Goal: Information Seeking & Learning: Learn about a topic

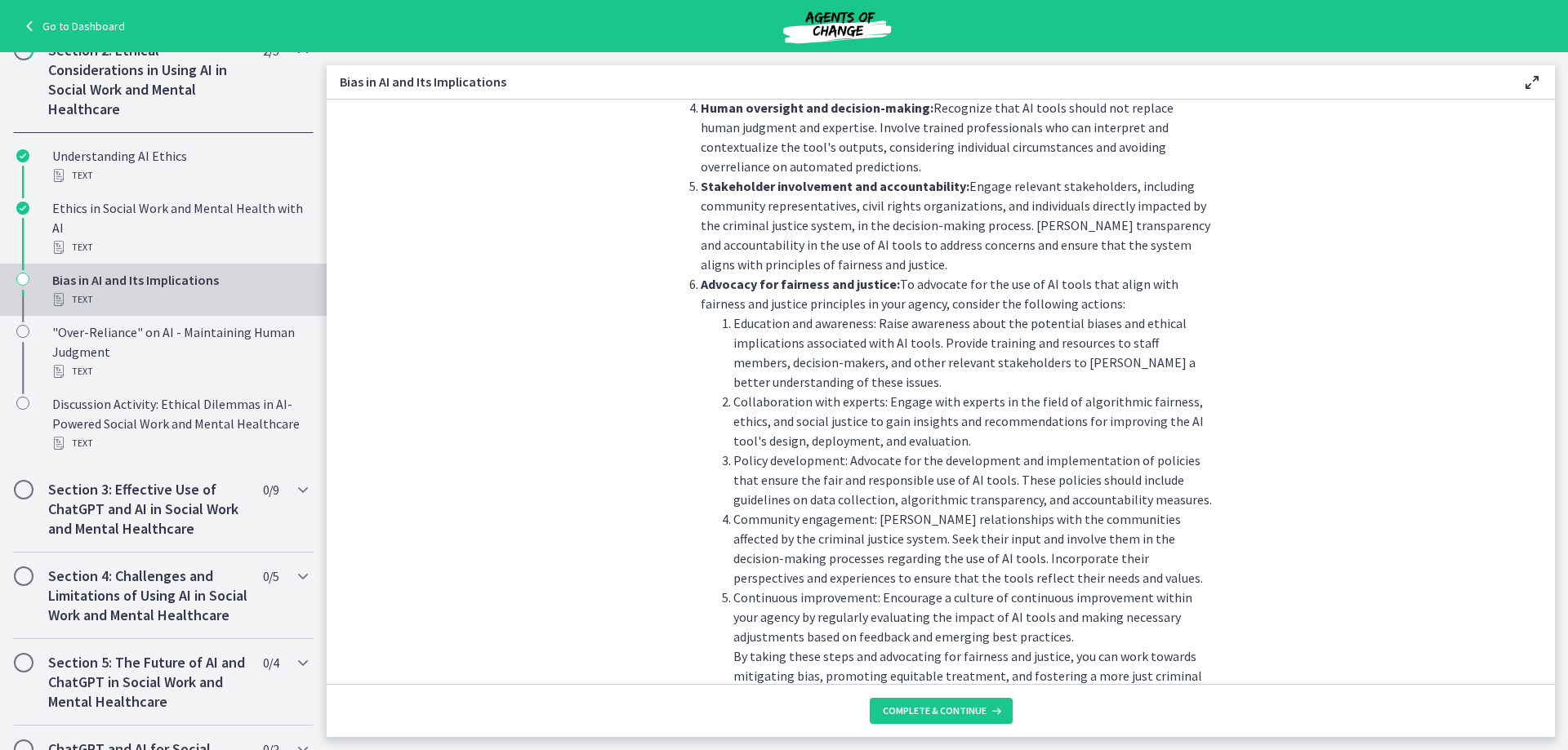
scroll to position [1733, 0]
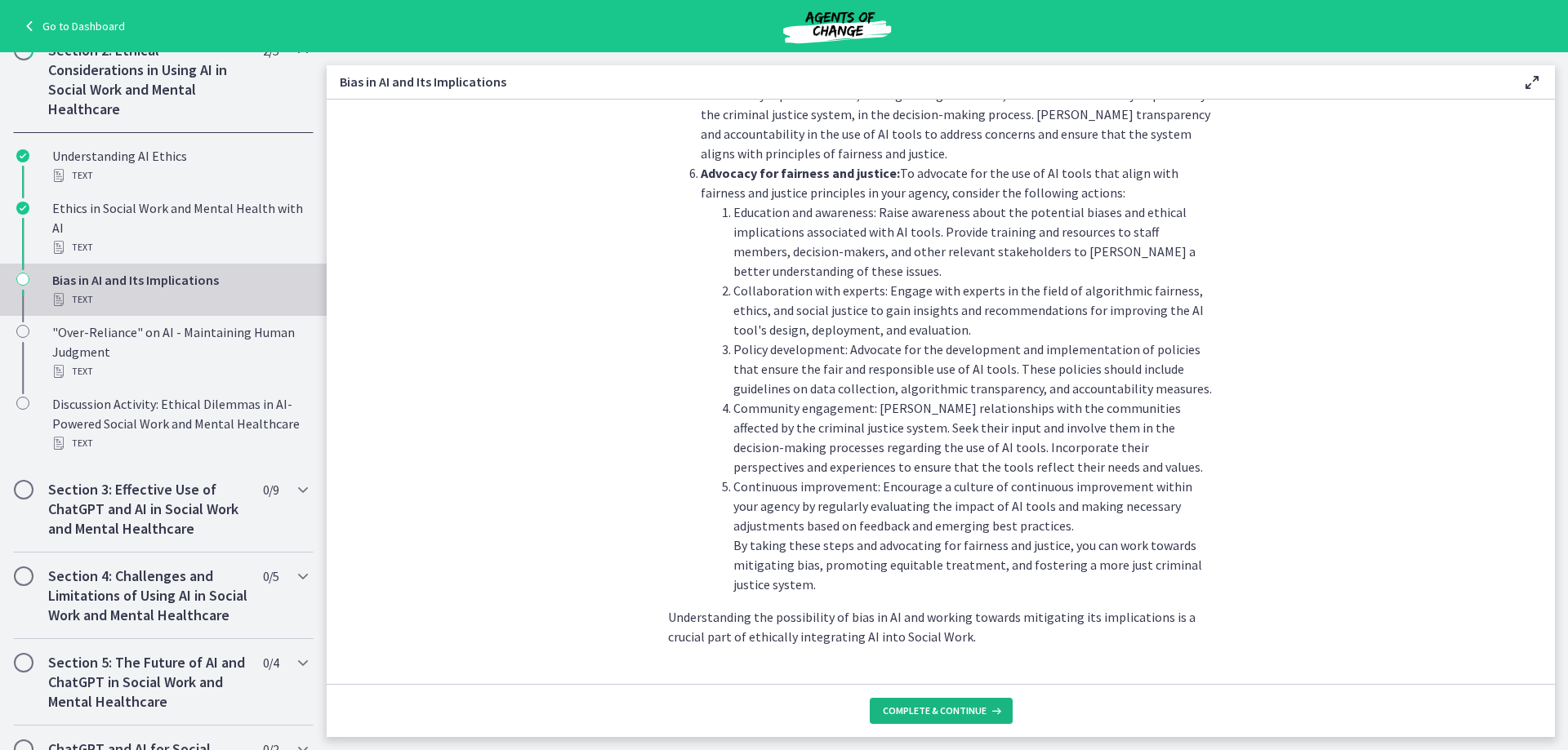
click at [931, 712] on span "Complete & continue" at bounding box center [934, 711] width 103 height 13
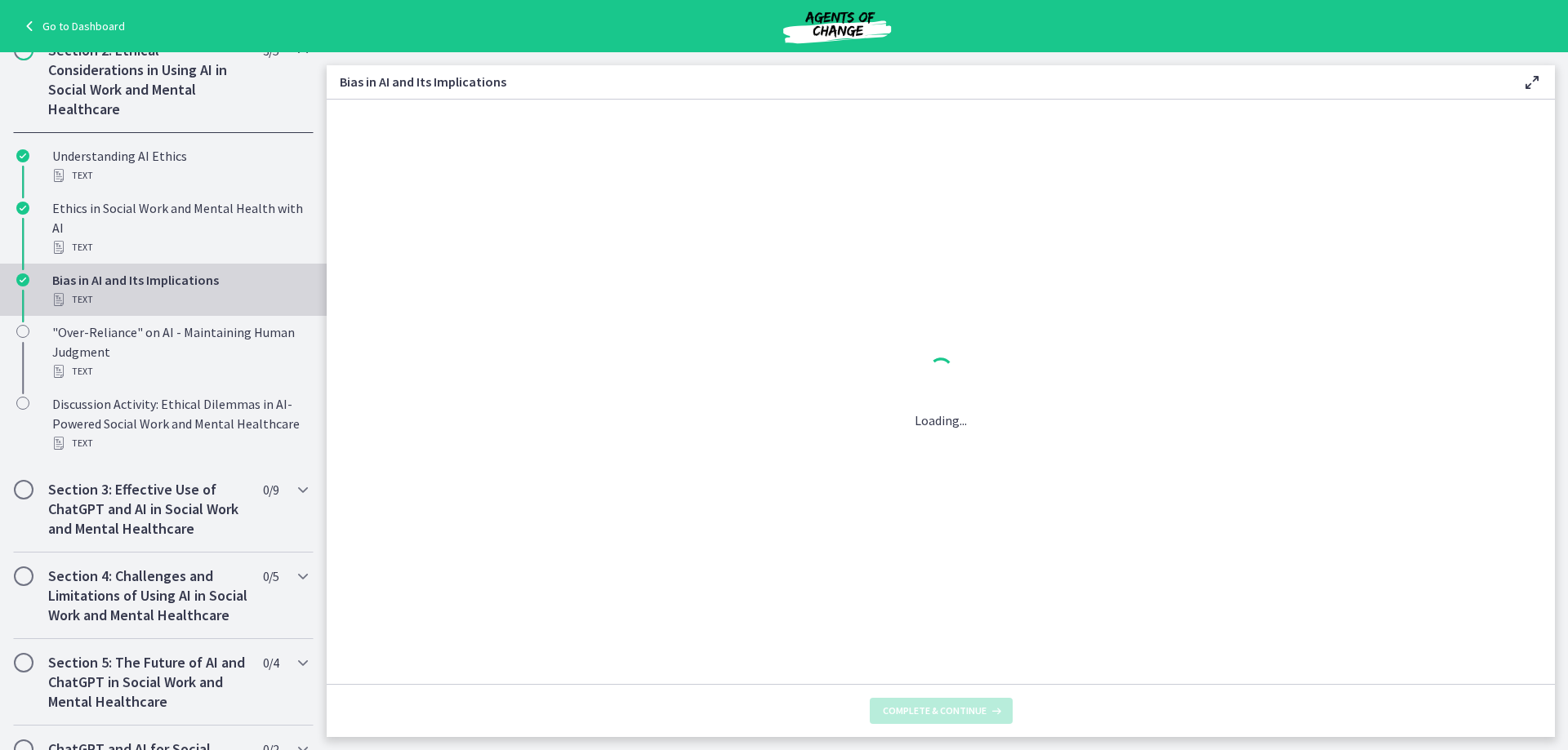
scroll to position [0, 0]
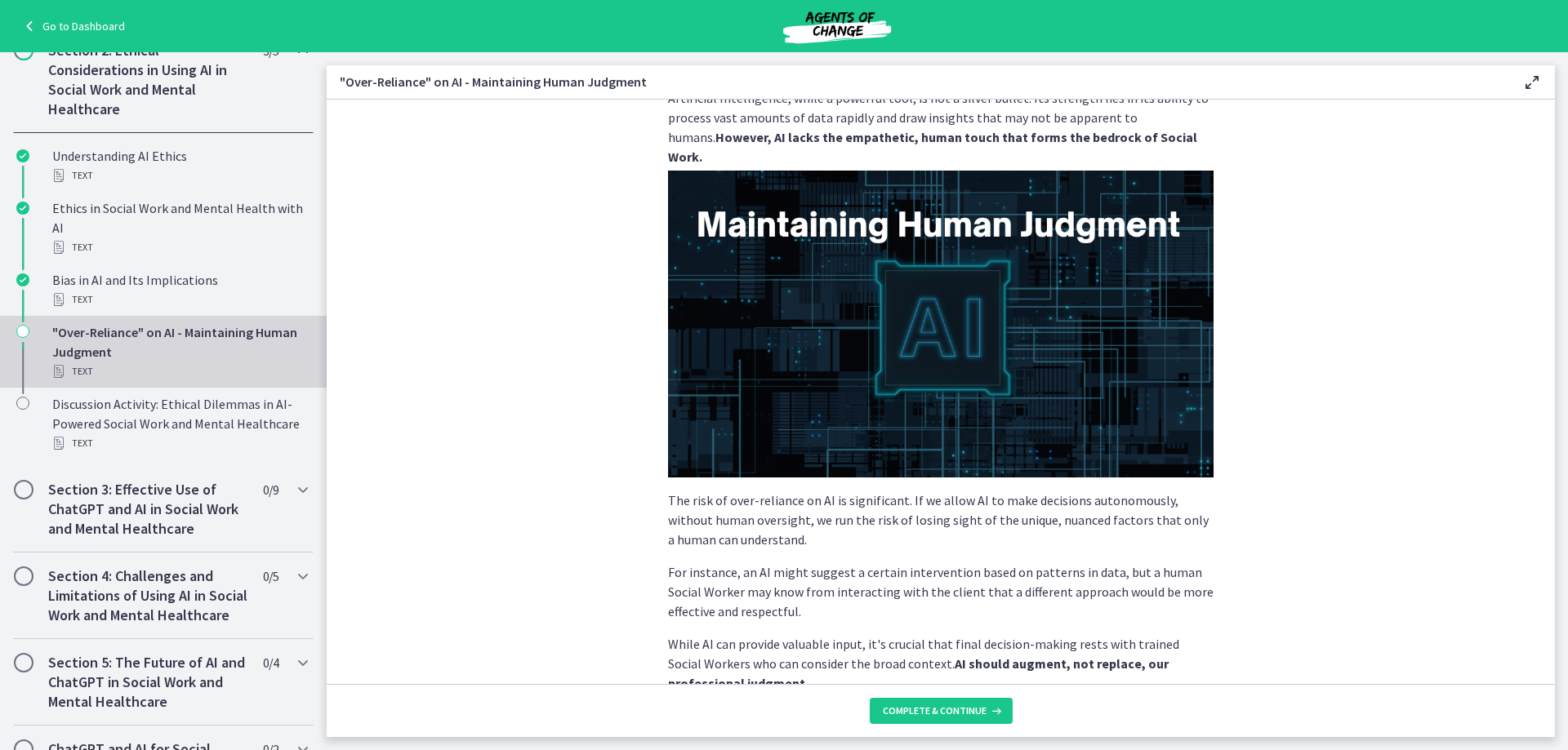
scroll to position [82, 0]
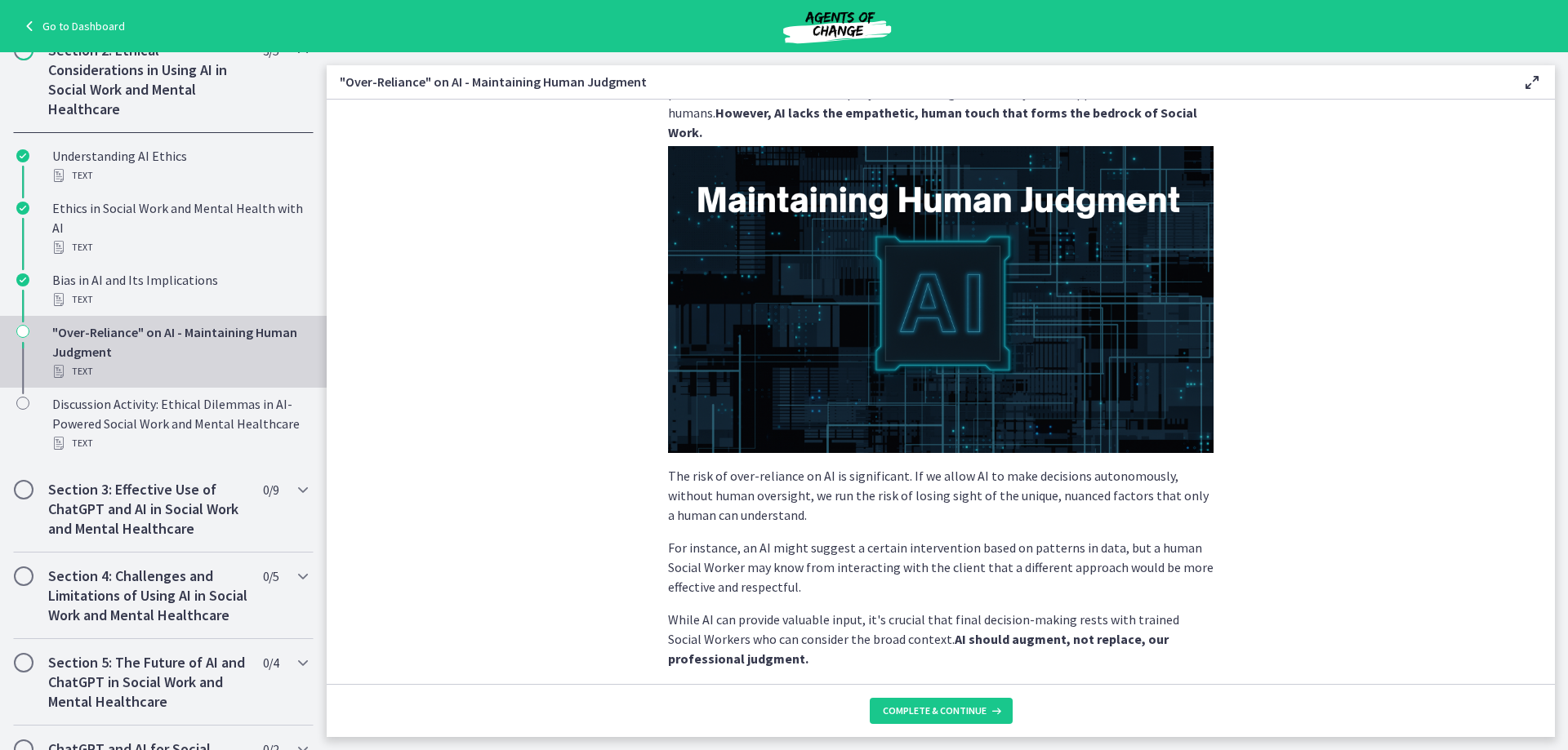
click at [973, 341] on img at bounding box center [940, 299] width 545 height 307
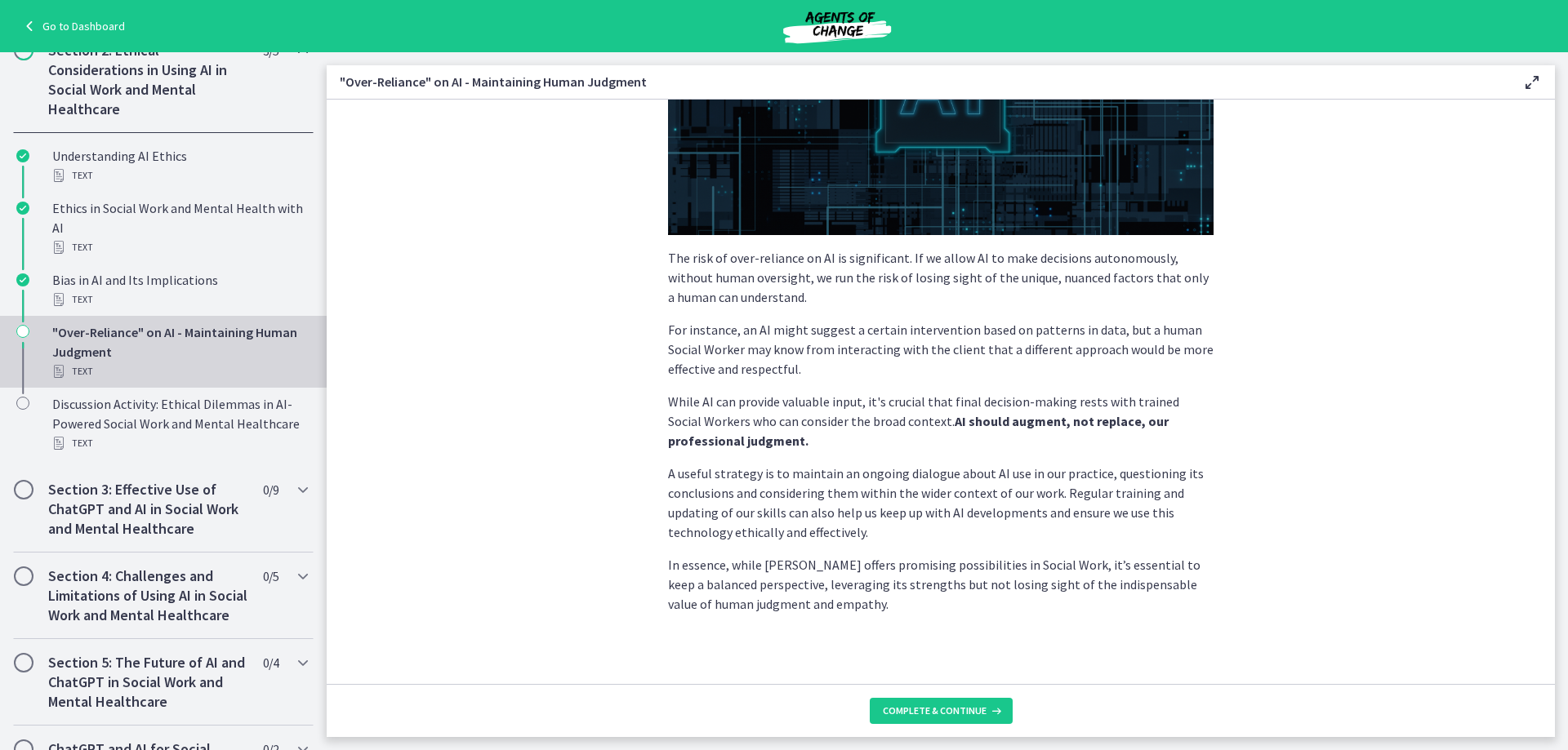
scroll to position [308, 0]
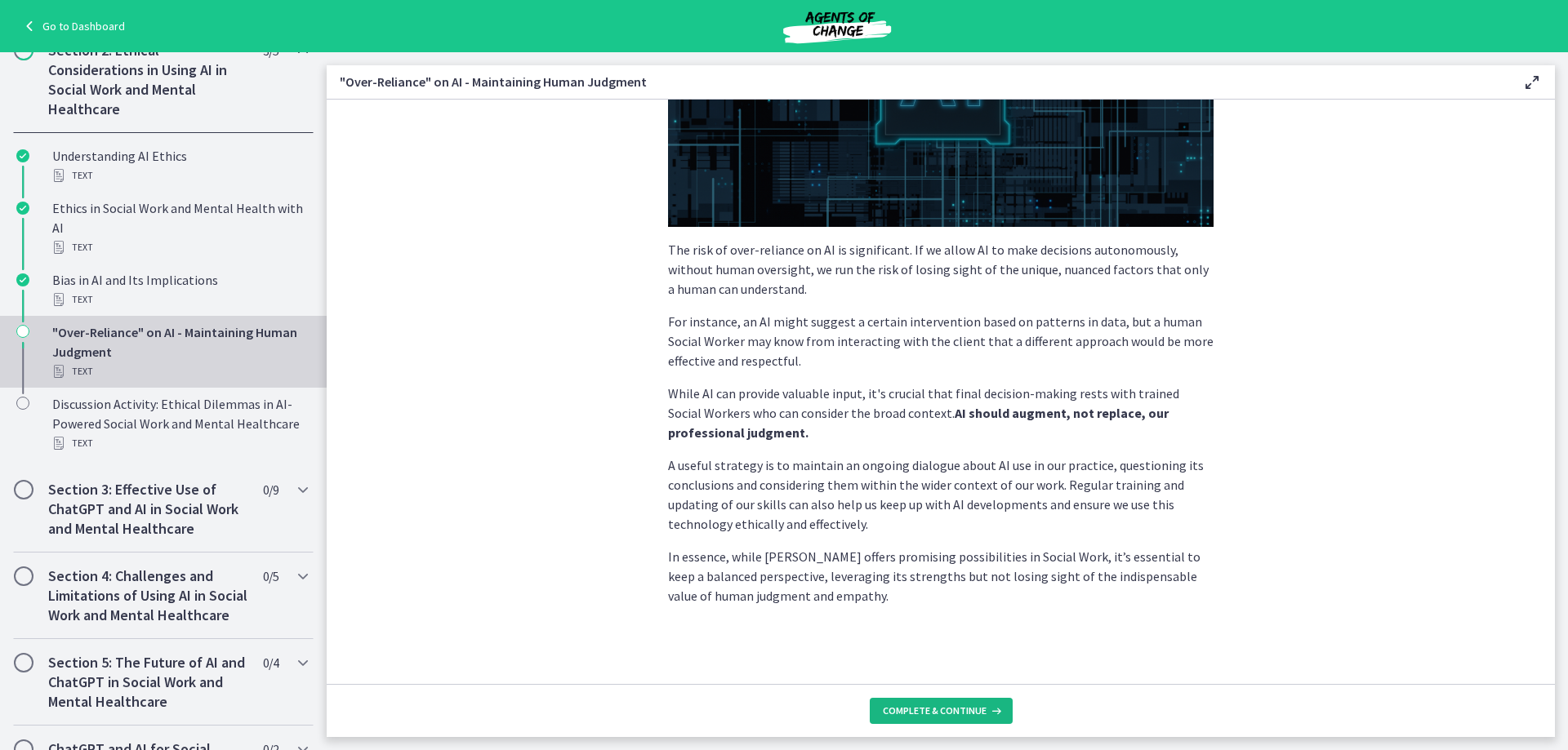
click at [948, 708] on span "Complete & continue" at bounding box center [934, 711] width 103 height 13
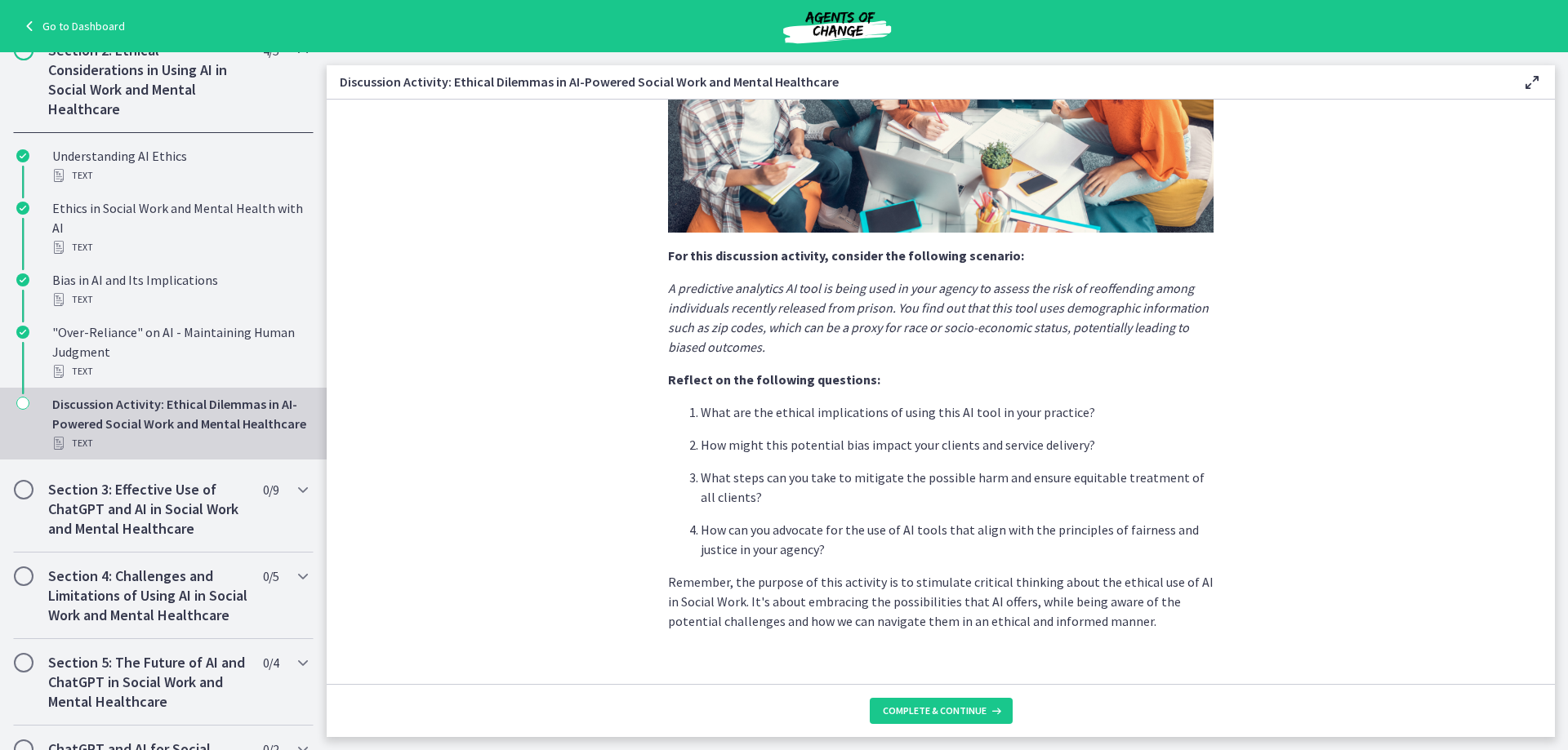
scroll to position [317, 0]
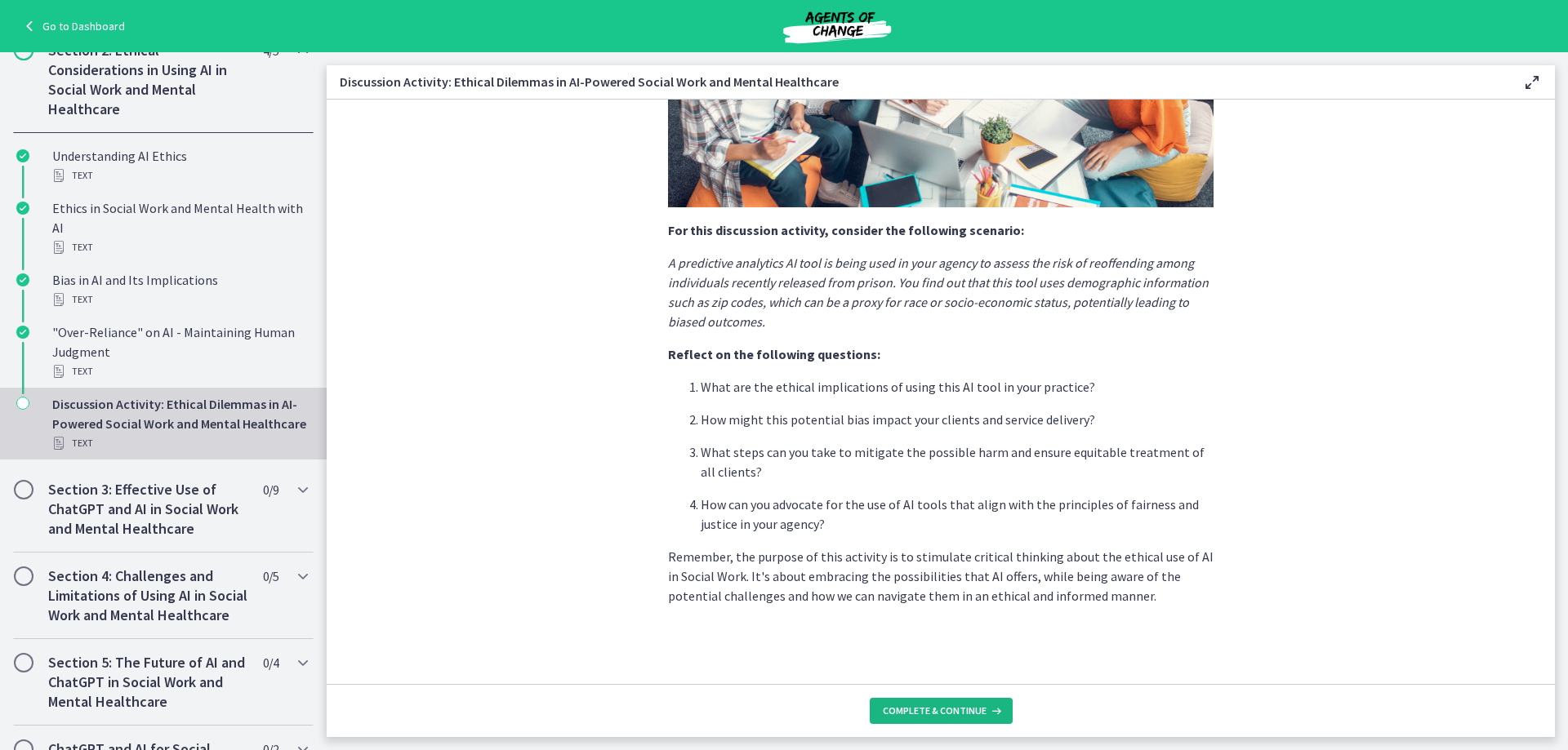
click at [909, 709] on span "Complete & continue" at bounding box center [934, 711] width 103 height 13
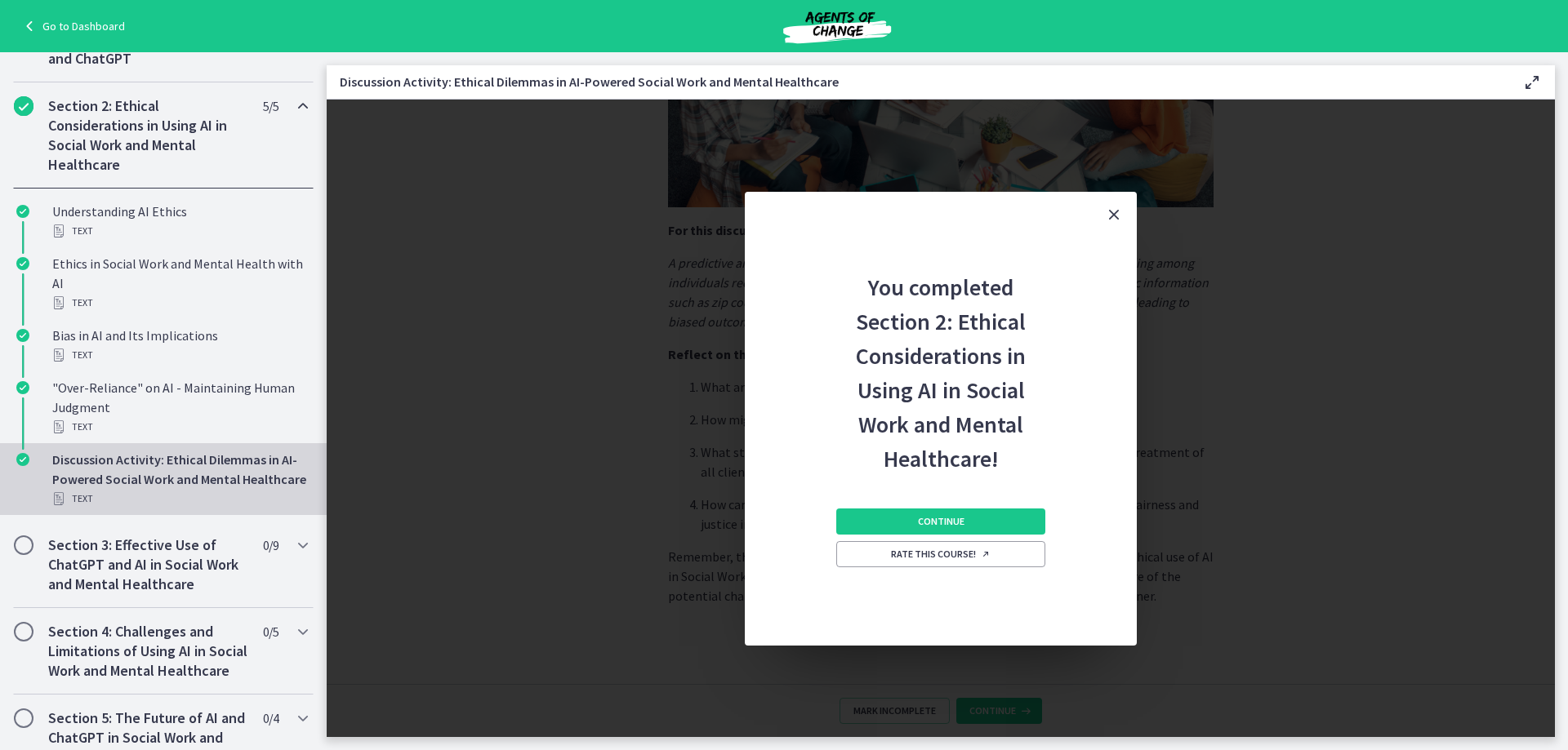
scroll to position [347, 0]
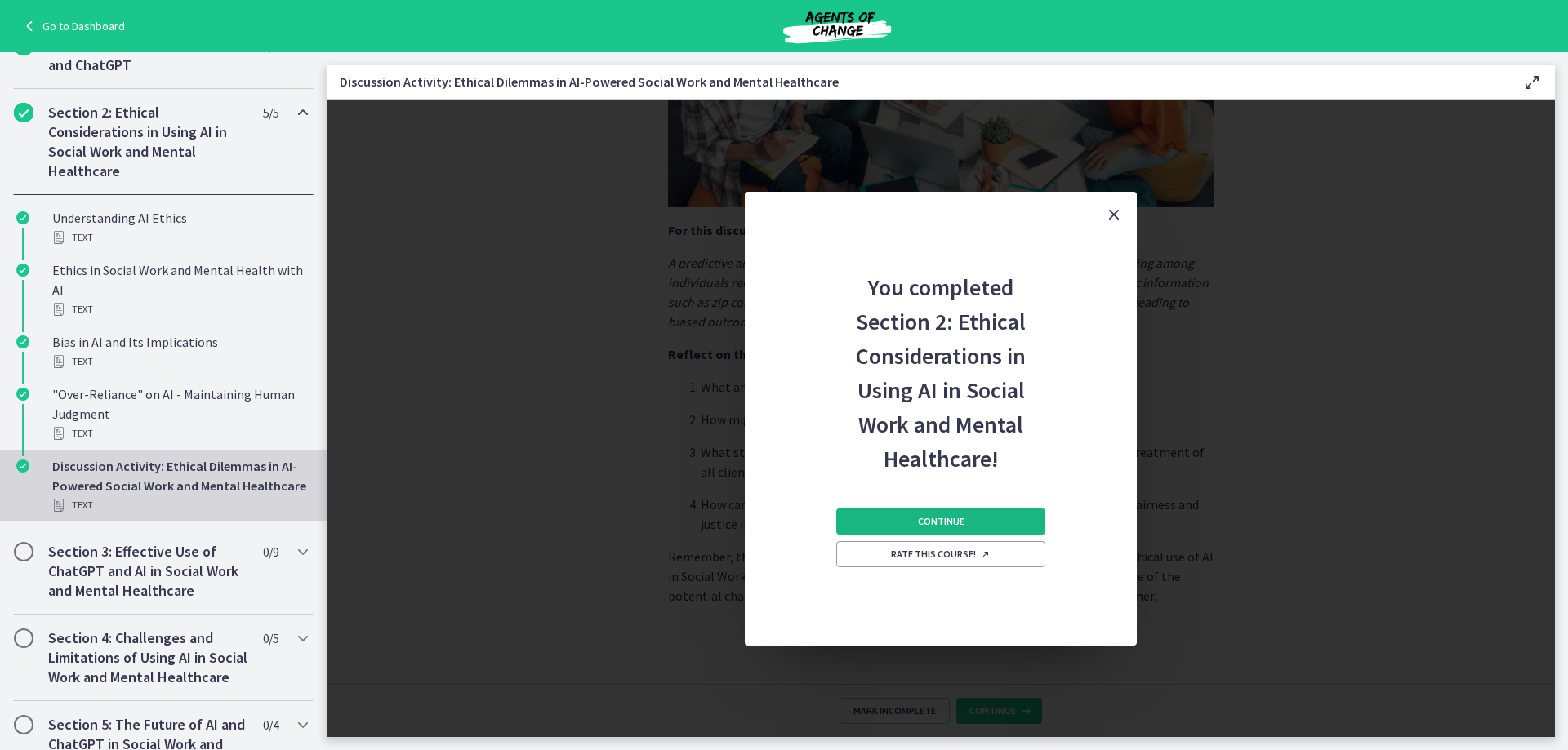
click at [1000, 523] on button "Continue" at bounding box center [940, 522] width 209 height 26
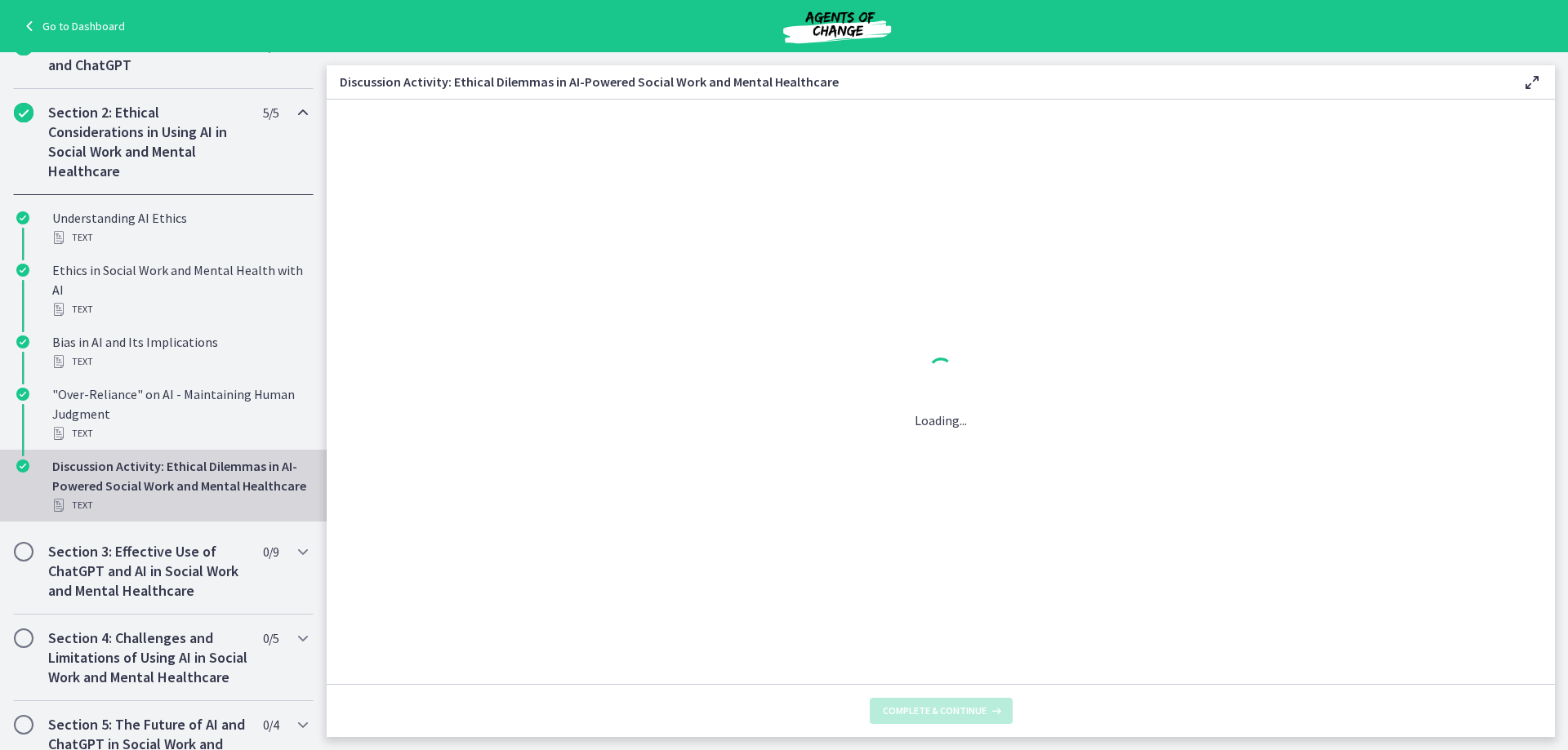
scroll to position [0, 0]
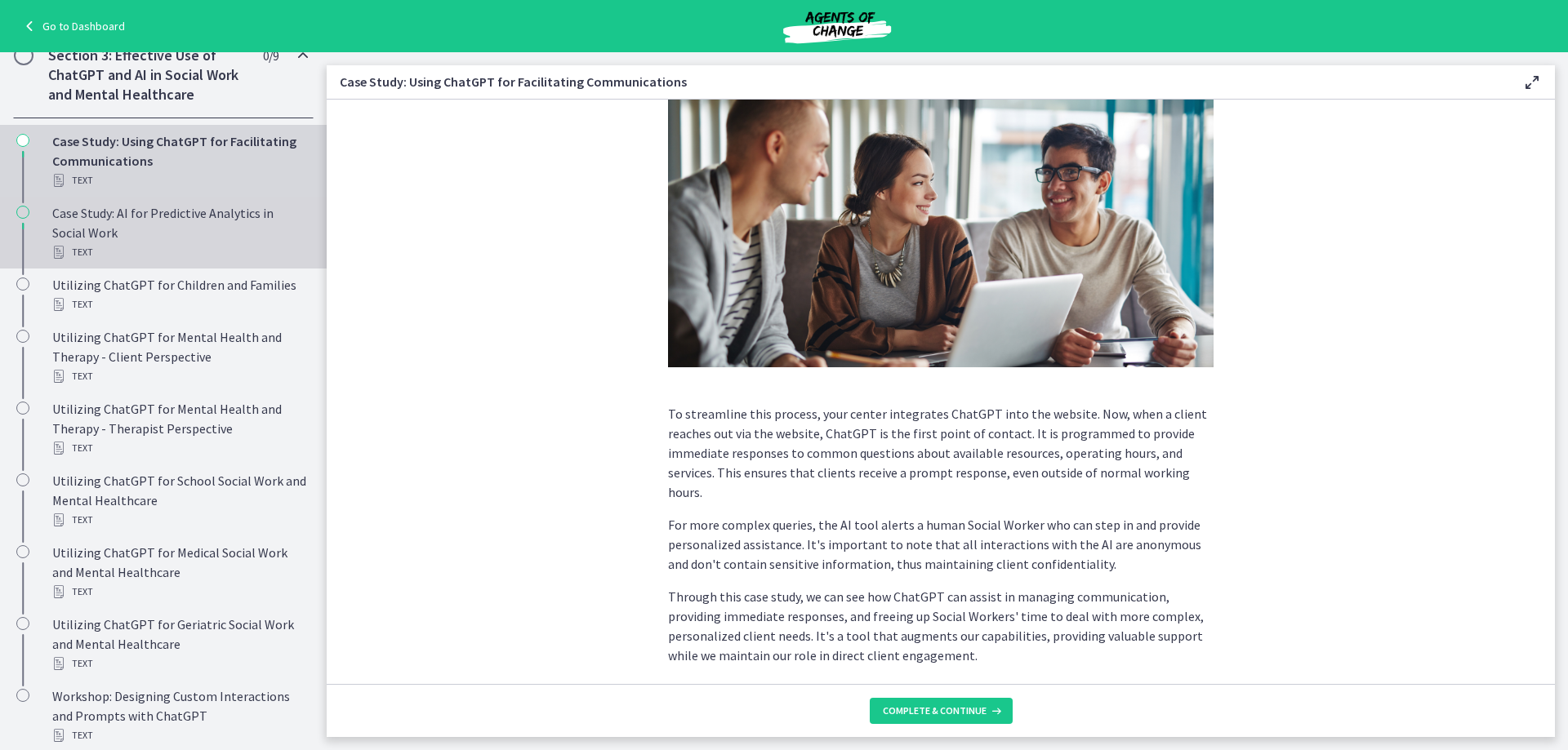
scroll to position [321, 0]
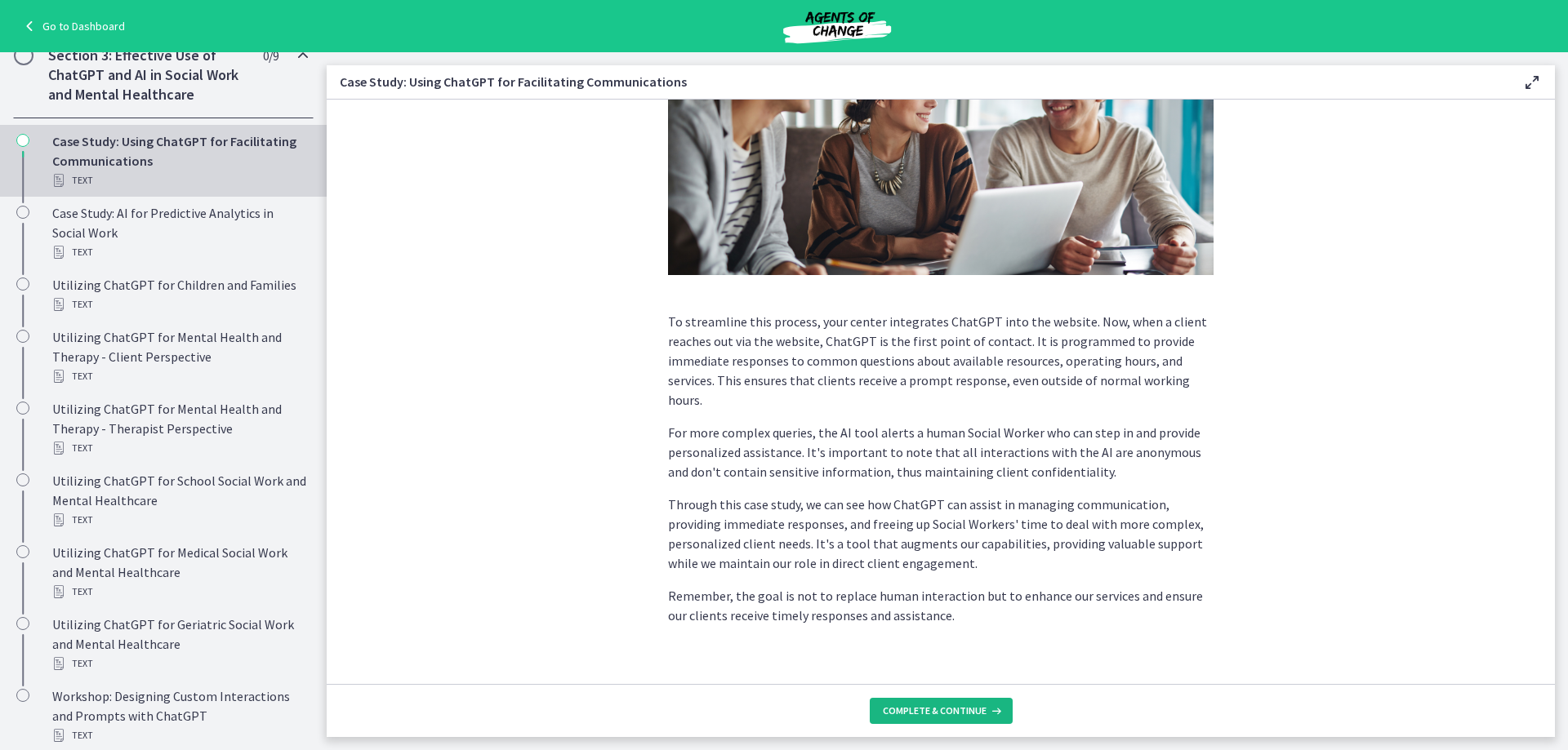
click at [890, 716] on span "Complete & continue" at bounding box center [934, 711] width 103 height 13
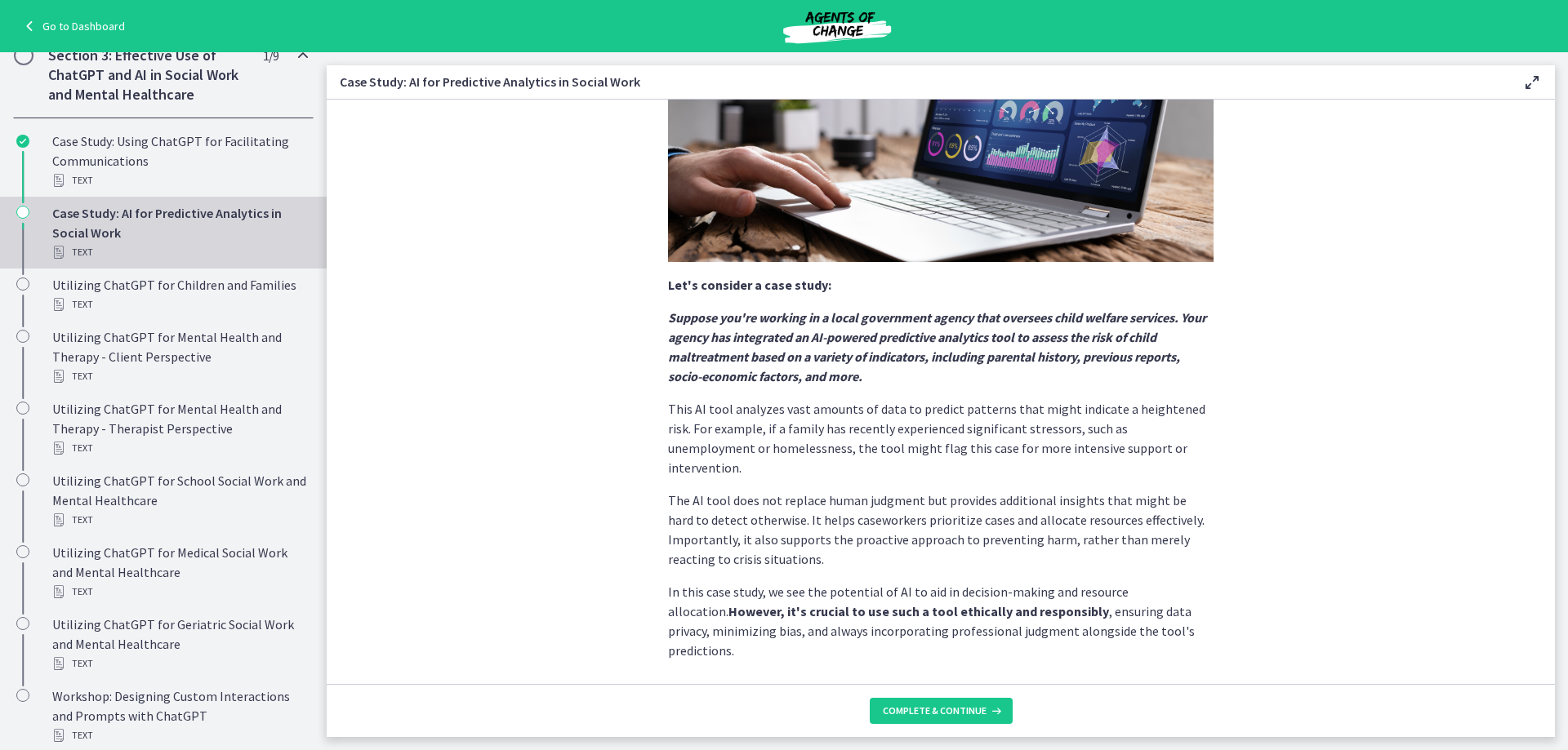
scroll to position [277, 0]
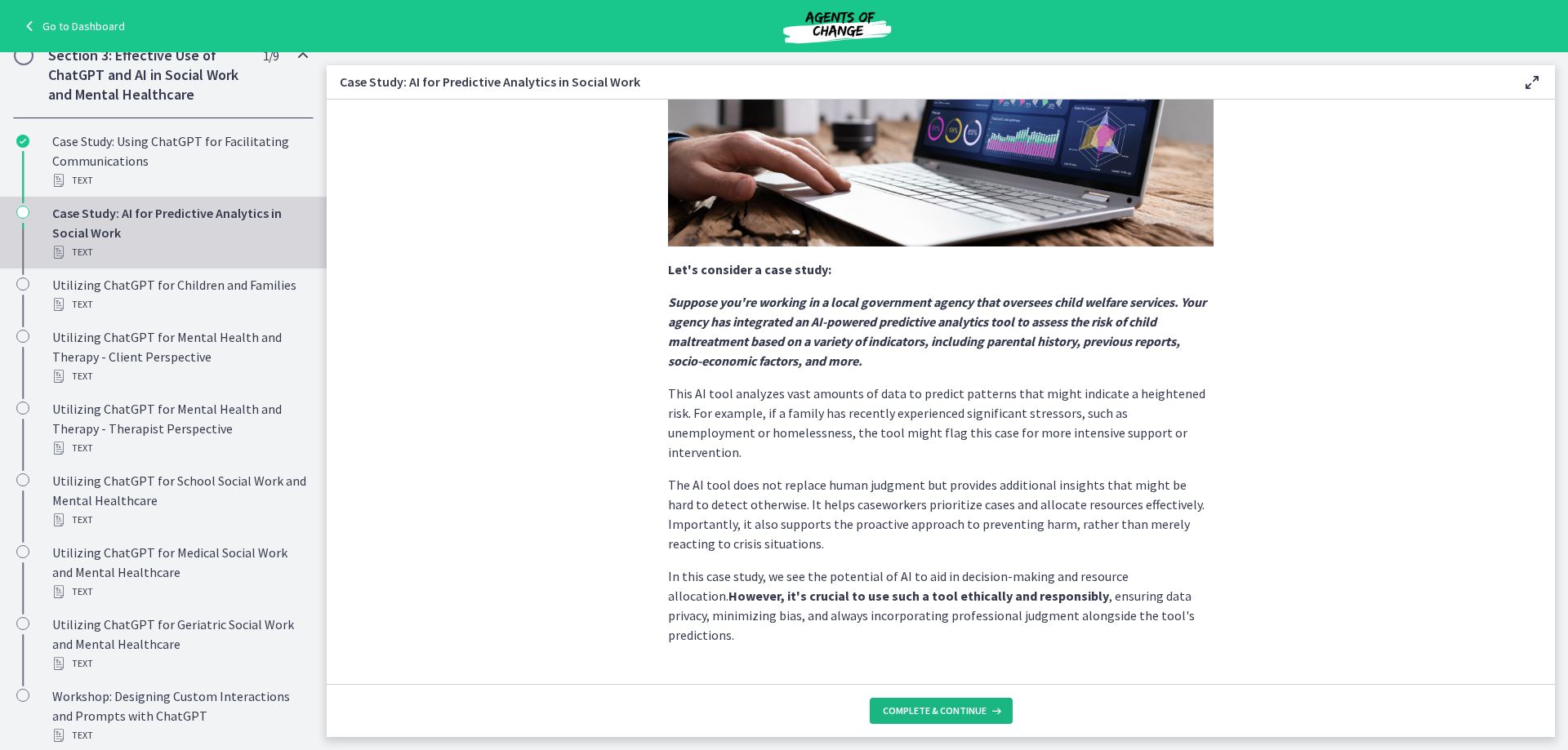
click at [961, 721] on button "Complete & continue" at bounding box center [941, 711] width 143 height 26
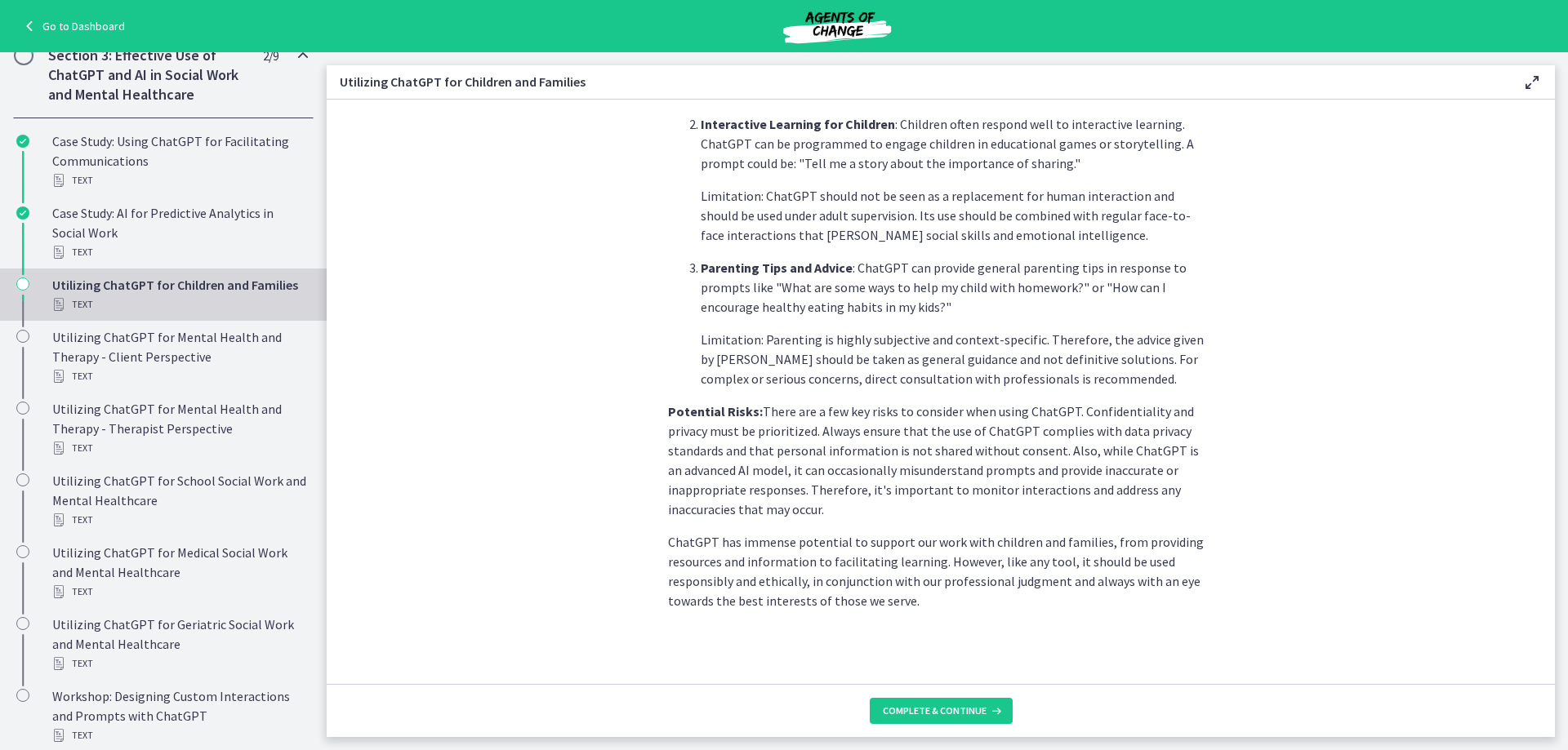
scroll to position [624, 0]
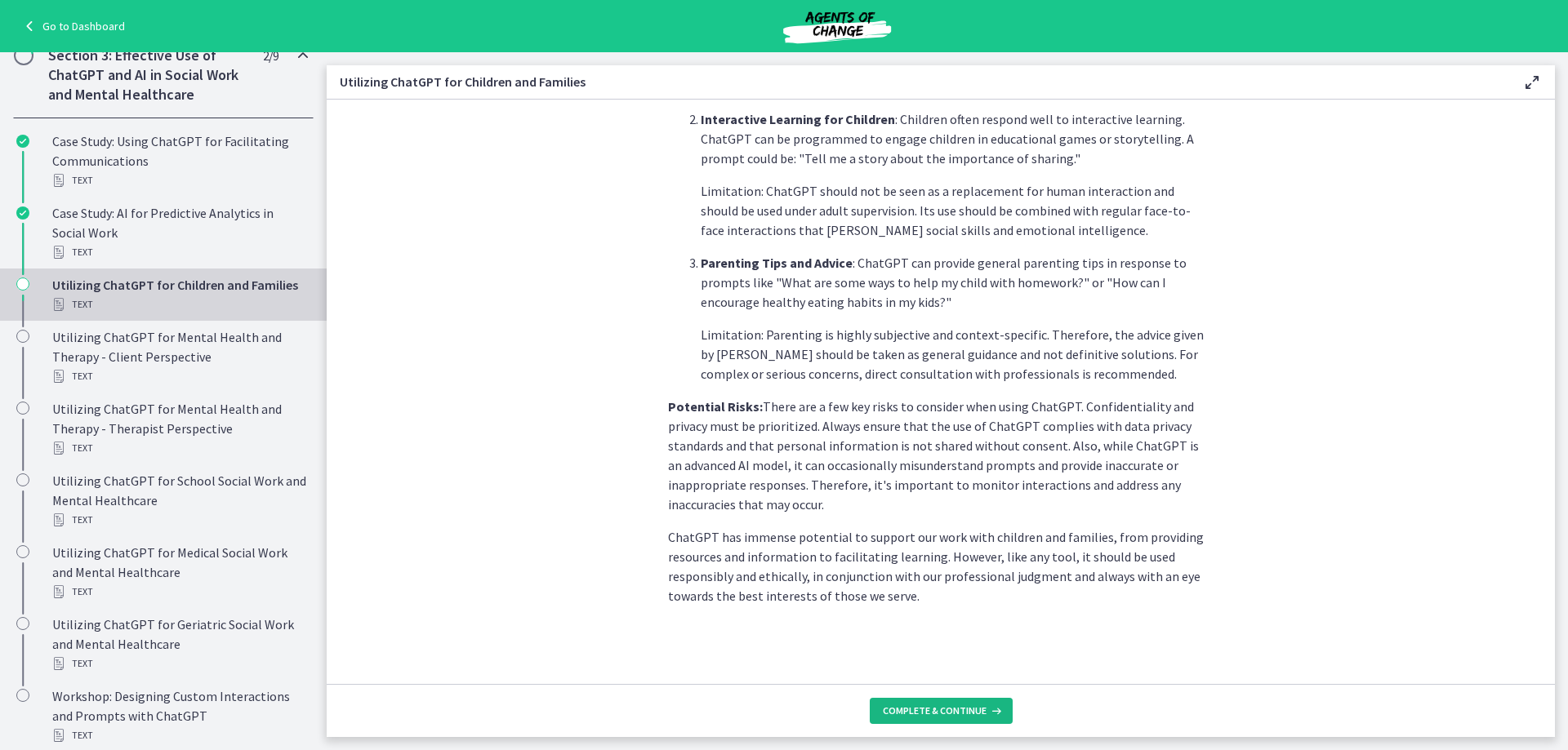
click at [946, 710] on span "Complete & continue" at bounding box center [934, 711] width 103 height 13
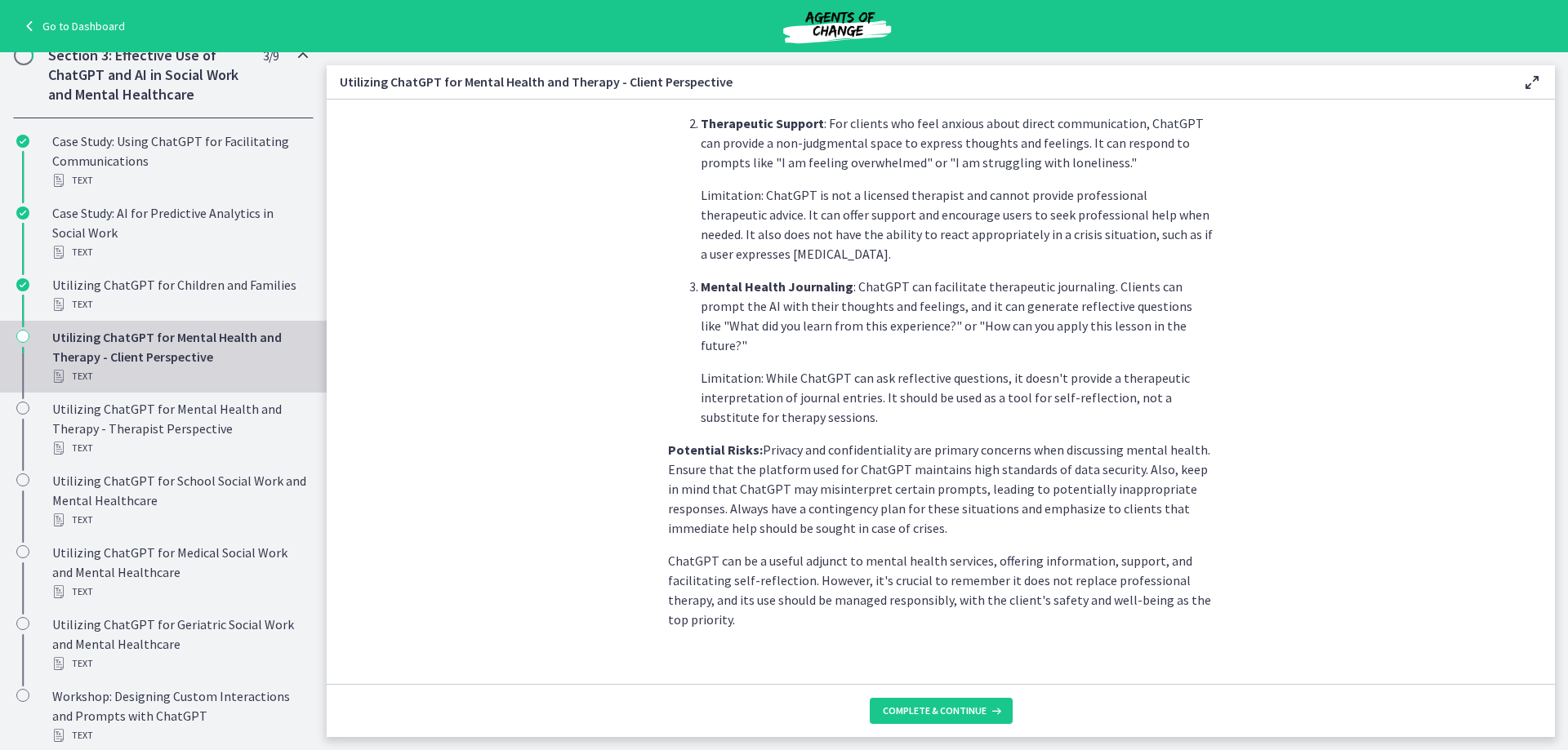
scroll to position [591, 0]
click at [924, 719] on button "Complete & continue" at bounding box center [941, 711] width 143 height 26
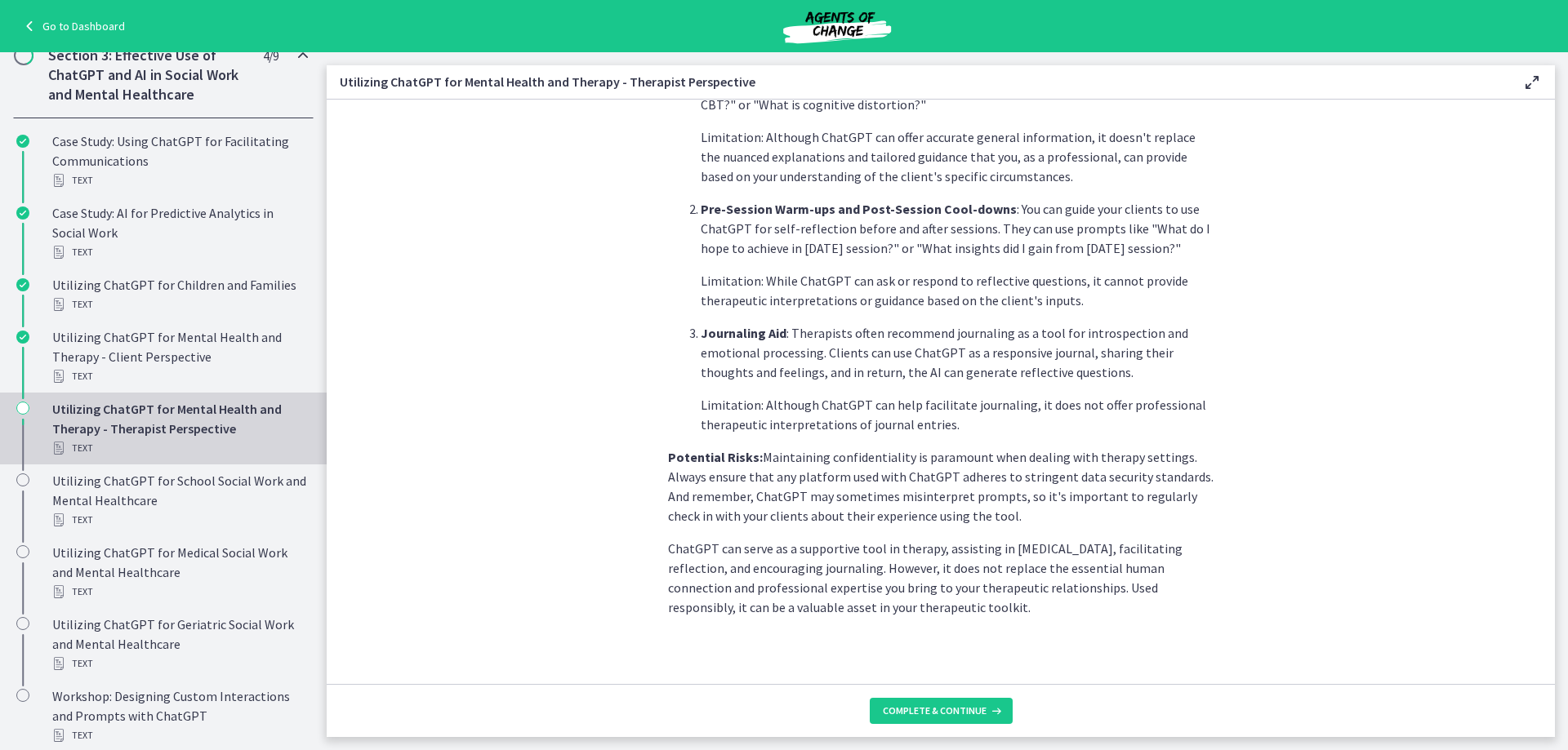
scroll to position [552, 0]
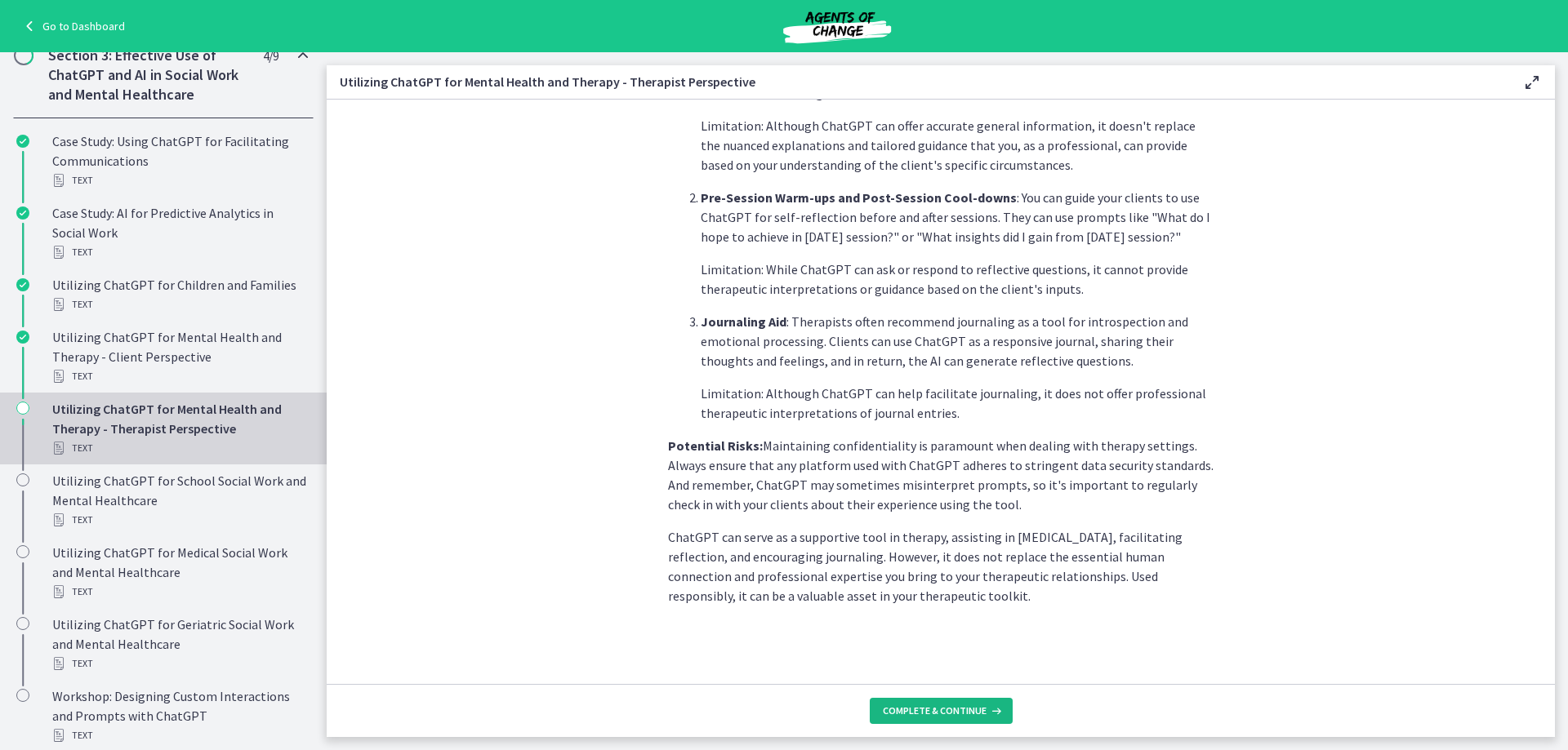
click at [923, 709] on span "Complete & continue" at bounding box center [934, 711] width 103 height 13
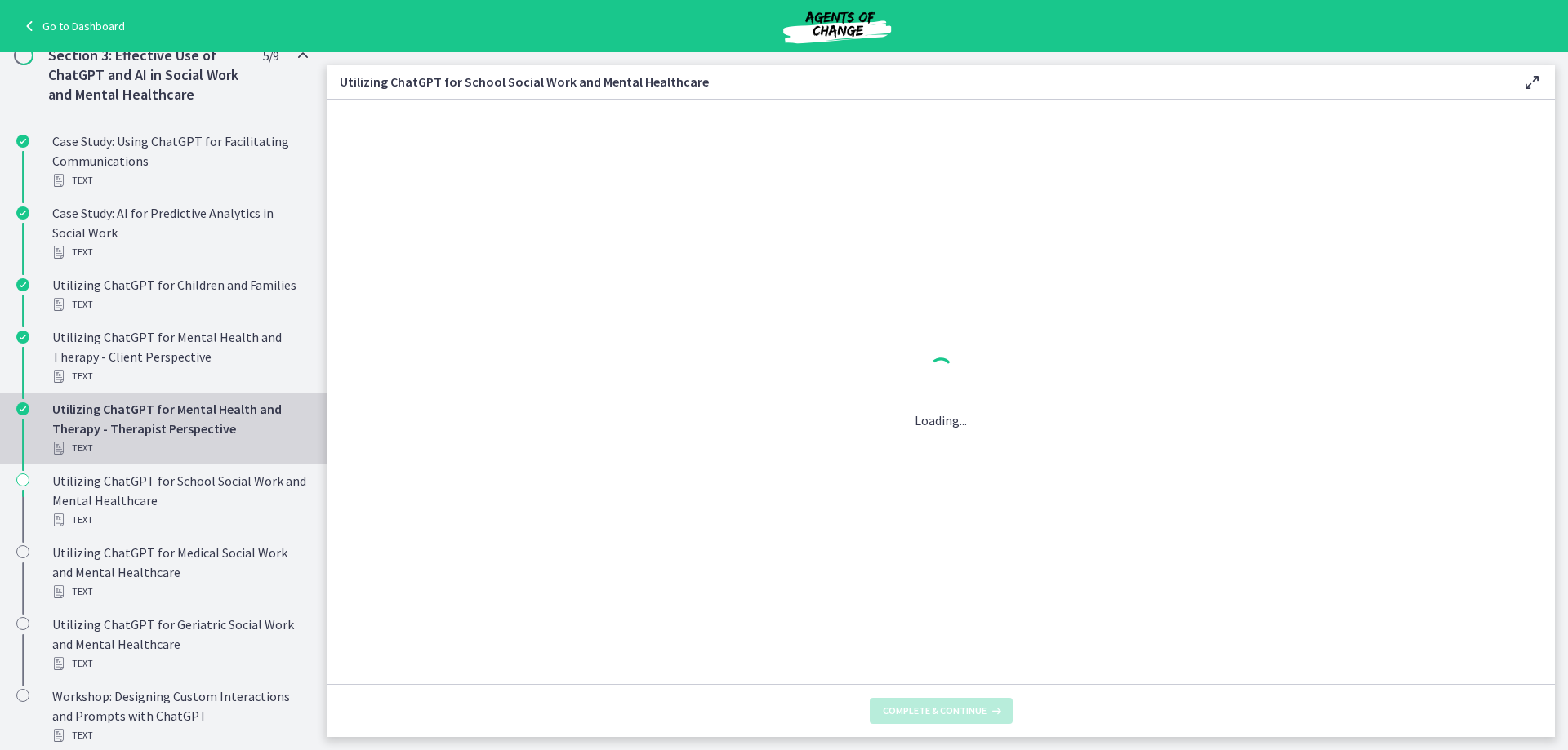
scroll to position [0, 0]
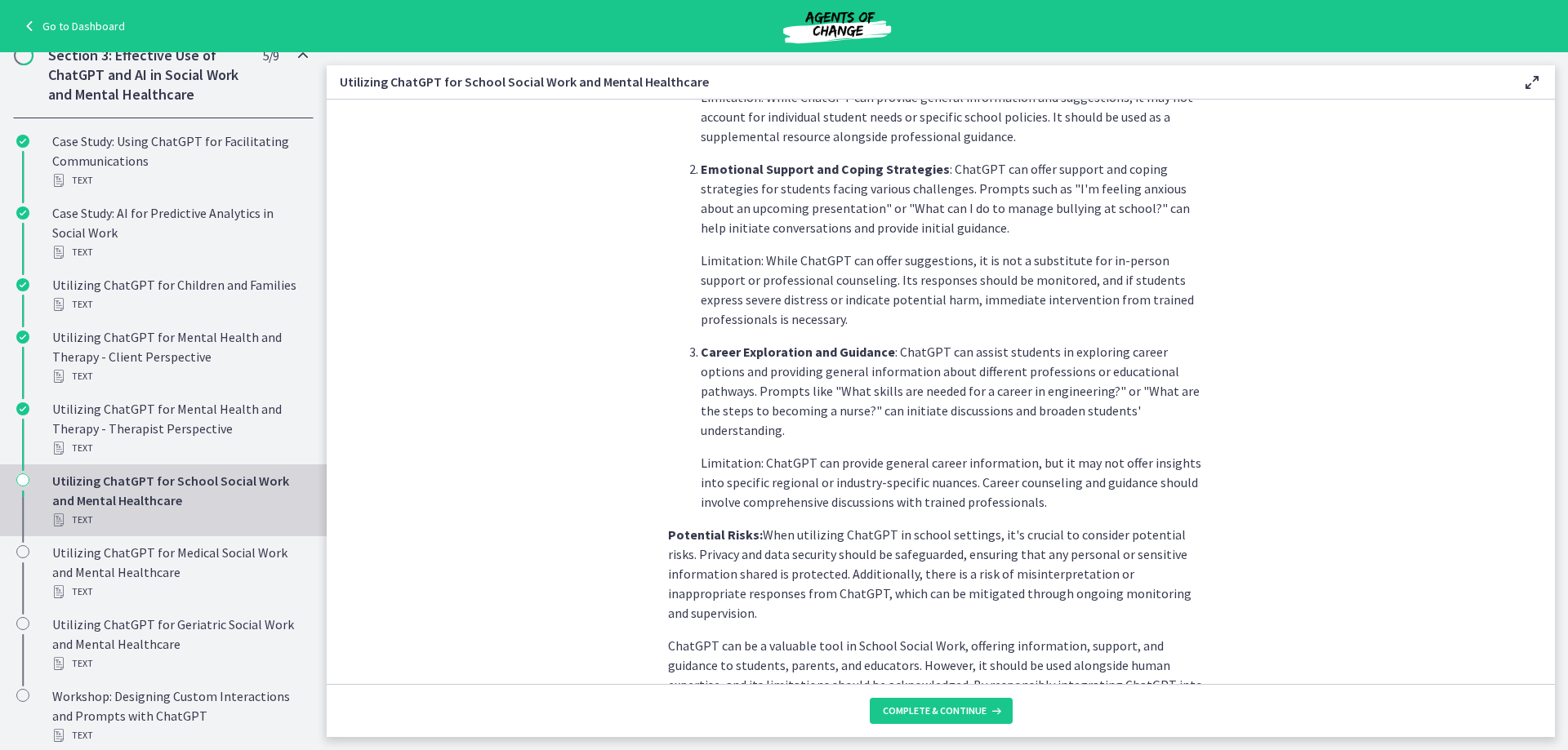
scroll to position [630, 0]
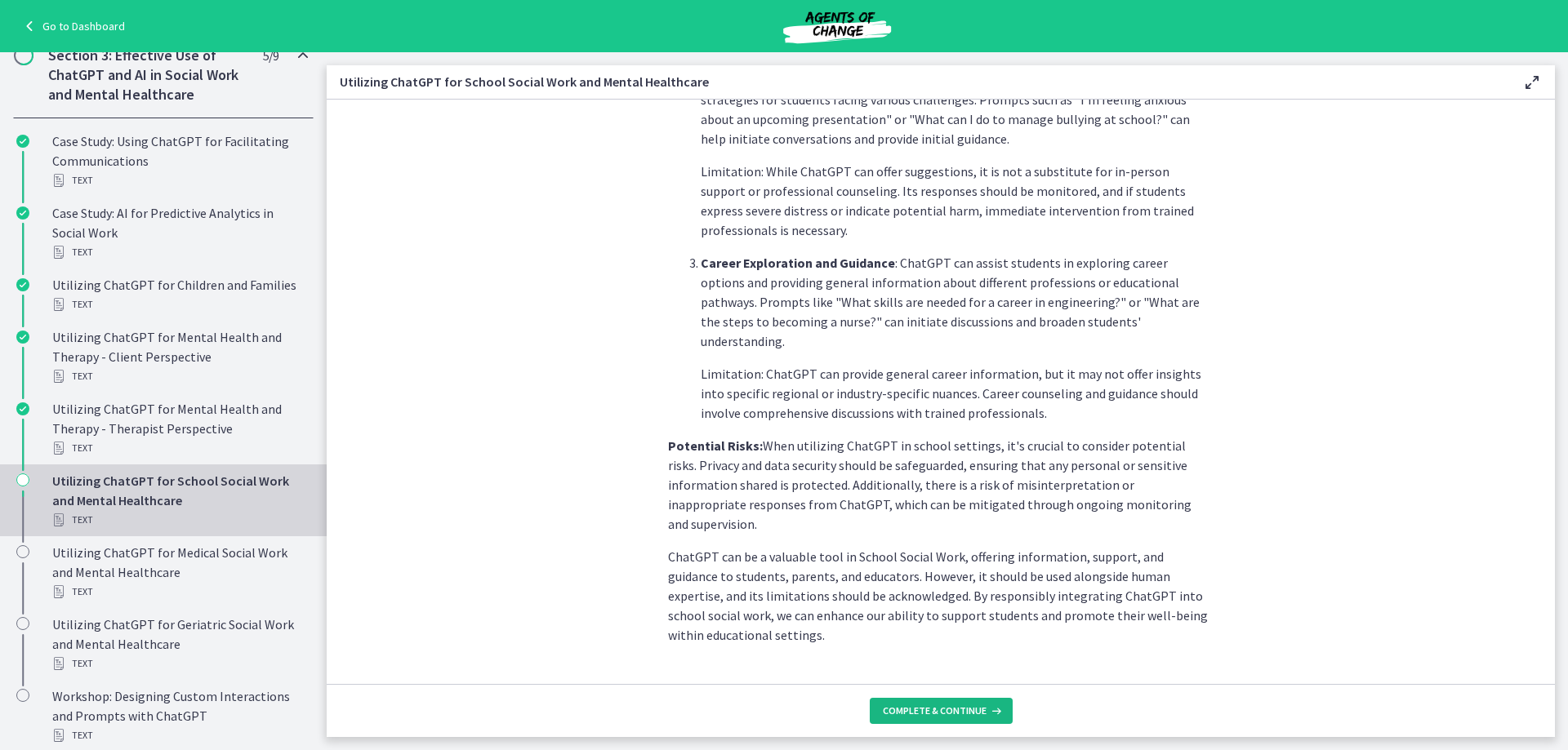
click at [947, 699] on button "Complete & continue" at bounding box center [941, 711] width 143 height 26
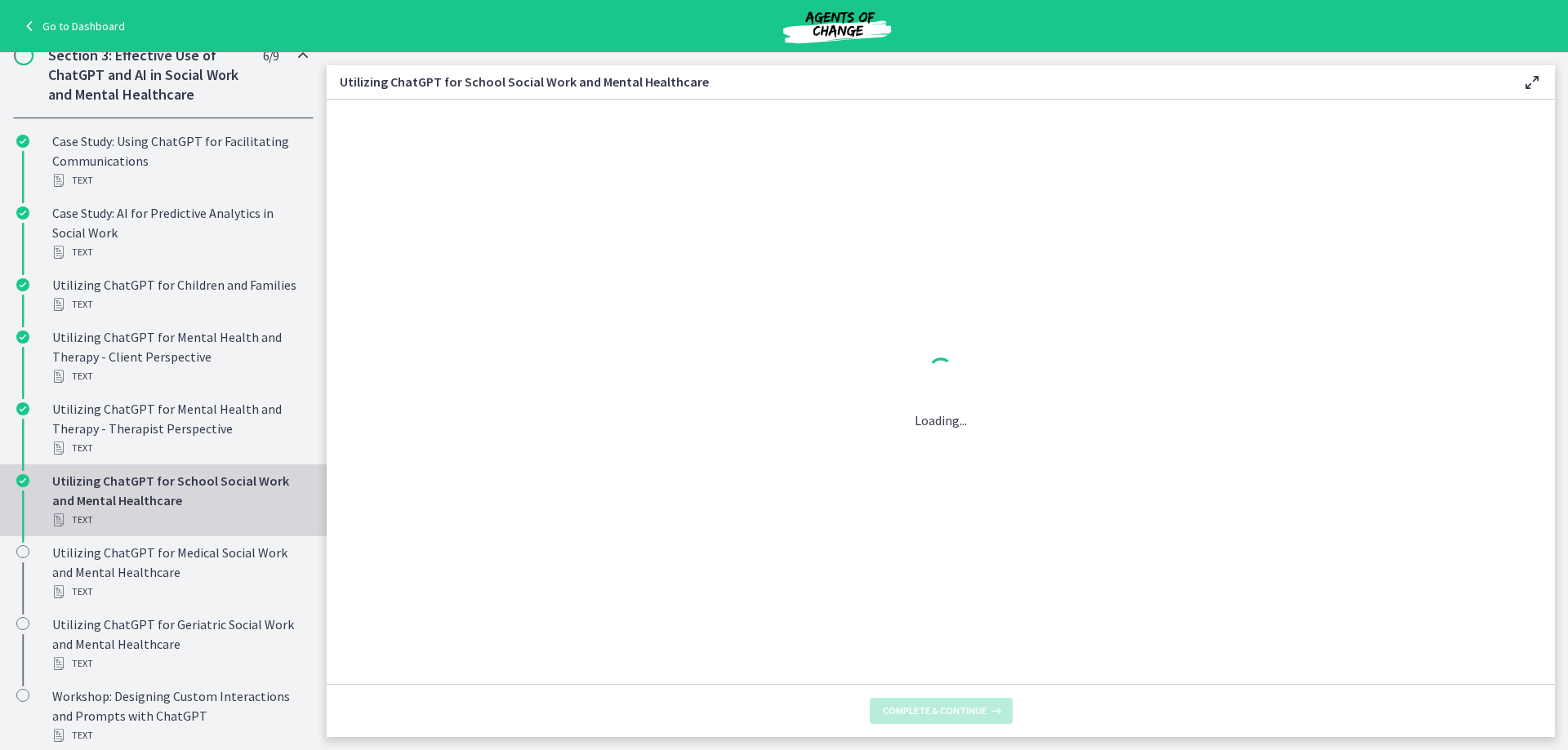
scroll to position [0, 0]
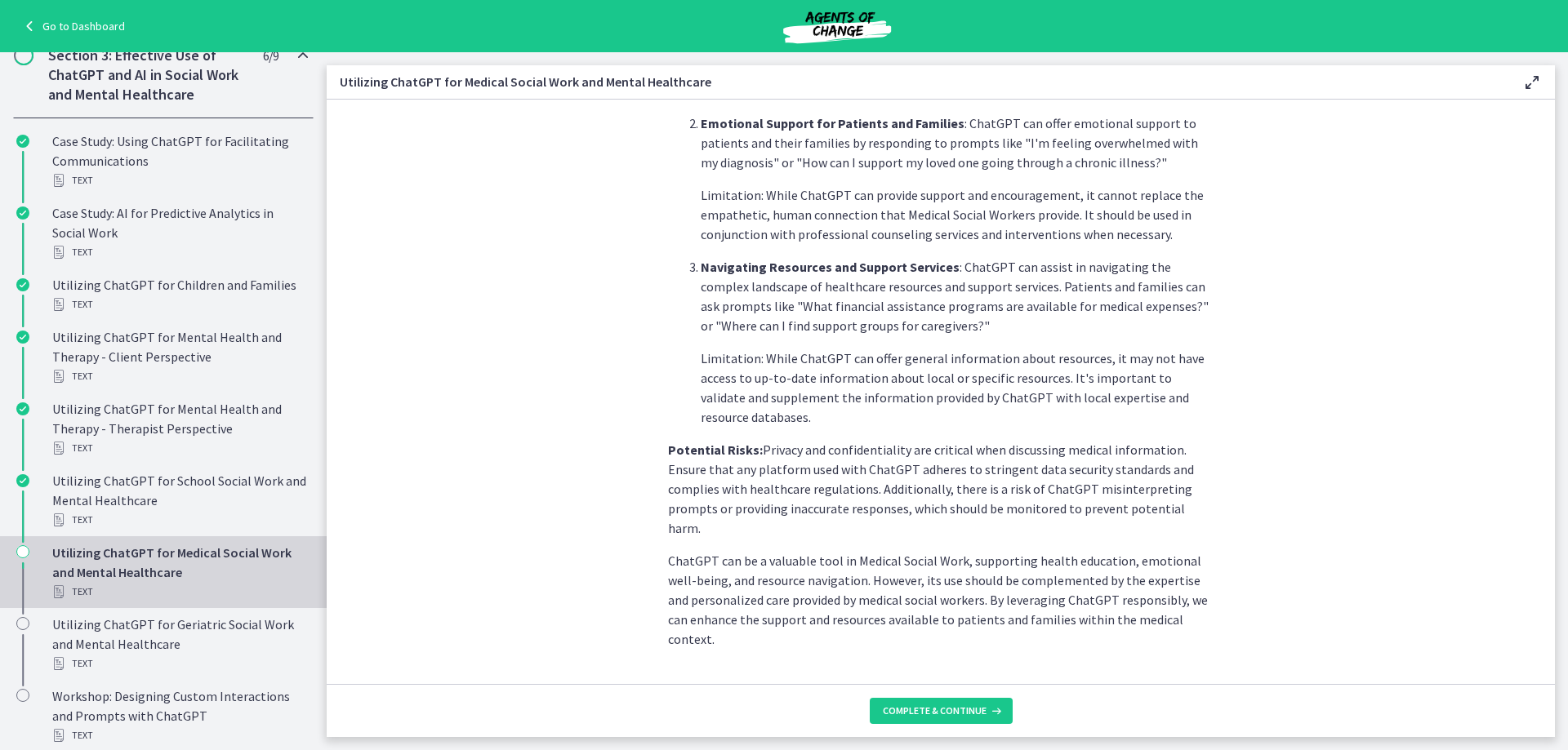
scroll to position [572, 0]
click at [924, 707] on span "Complete & continue" at bounding box center [934, 711] width 103 height 13
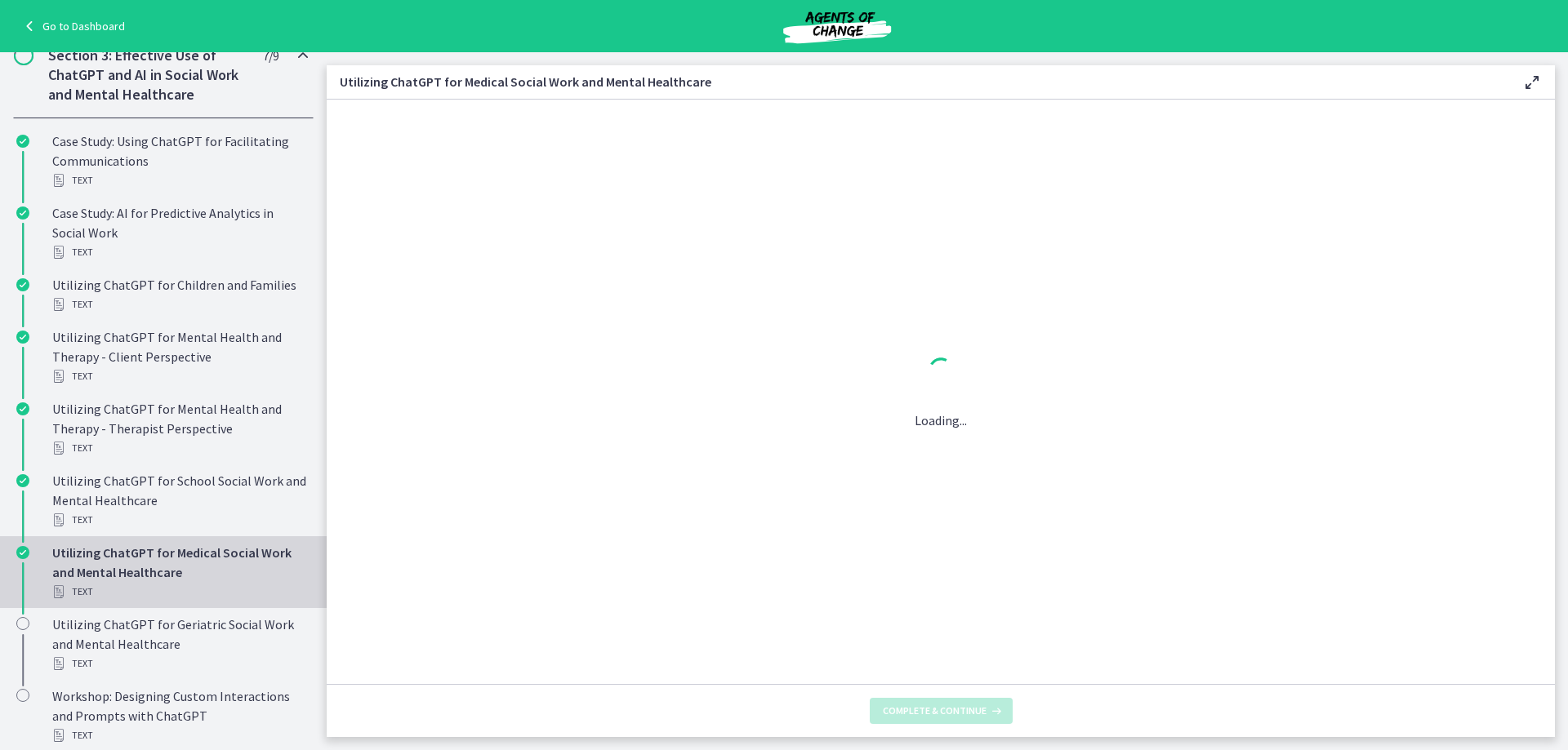
scroll to position [0, 0]
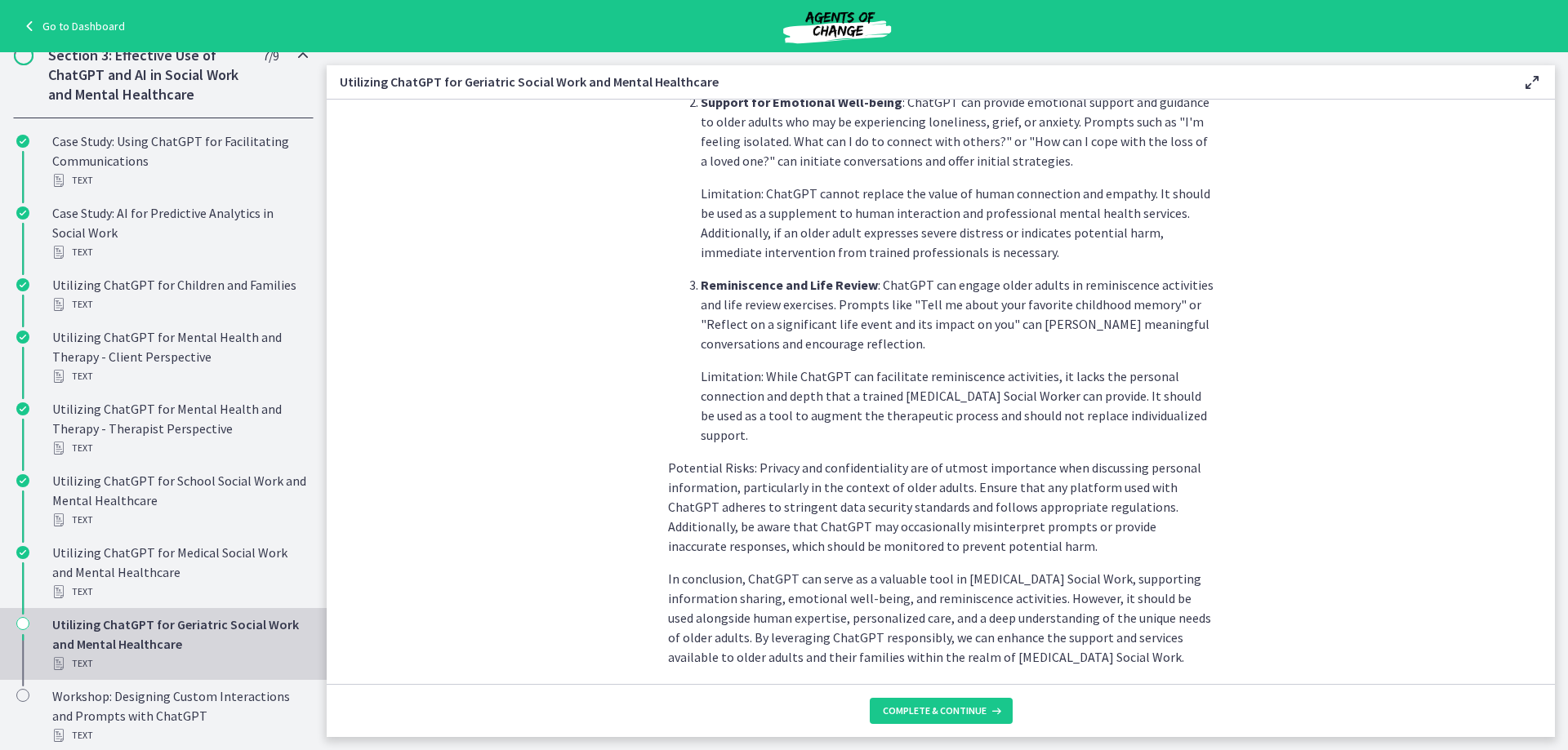
scroll to position [649, 0]
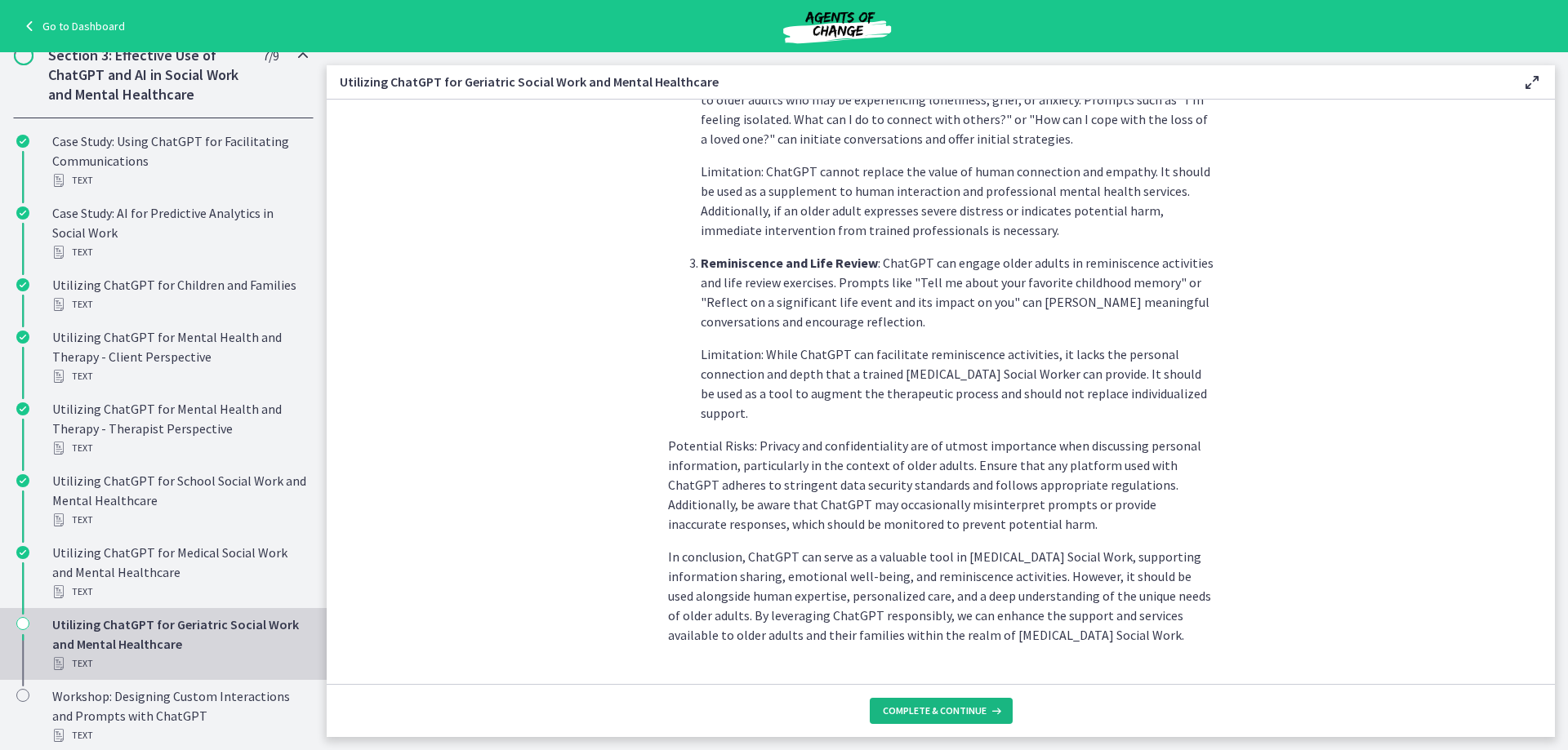
click at [934, 698] on button "Complete & continue" at bounding box center [941, 711] width 143 height 26
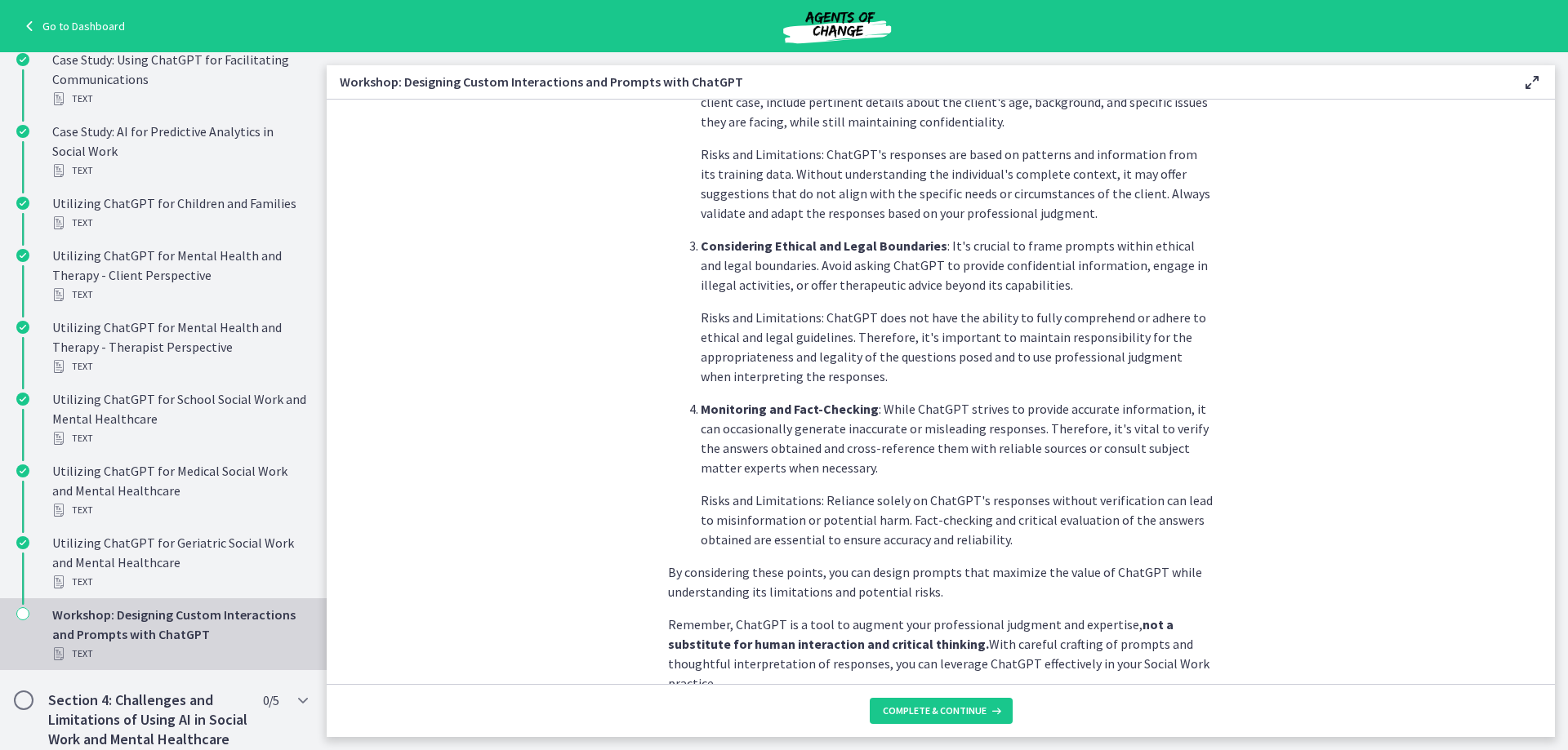
scroll to position [787, 0]
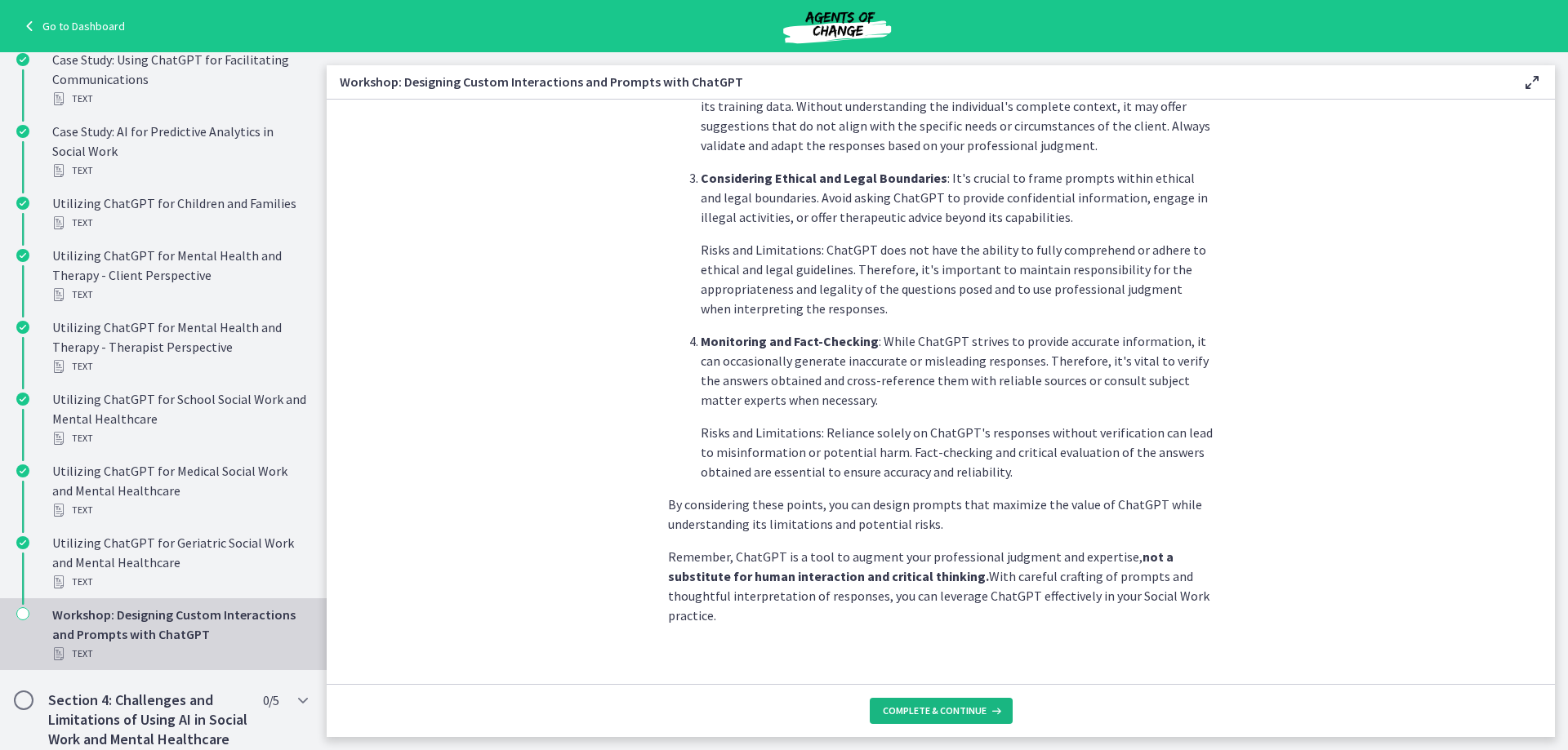
click at [948, 715] on span "Complete & continue" at bounding box center [934, 711] width 103 height 13
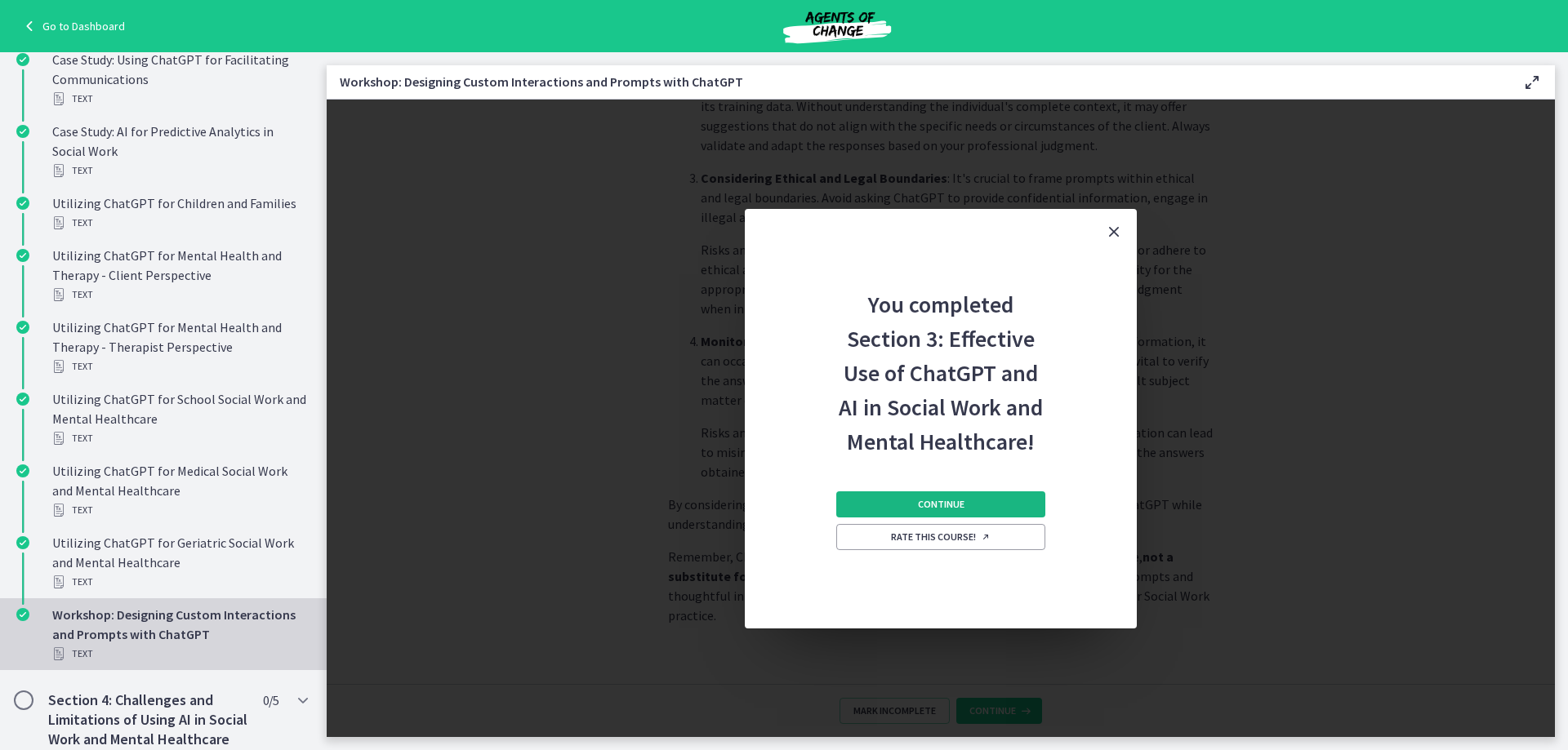
click at [890, 507] on button "Continue" at bounding box center [940, 505] width 209 height 26
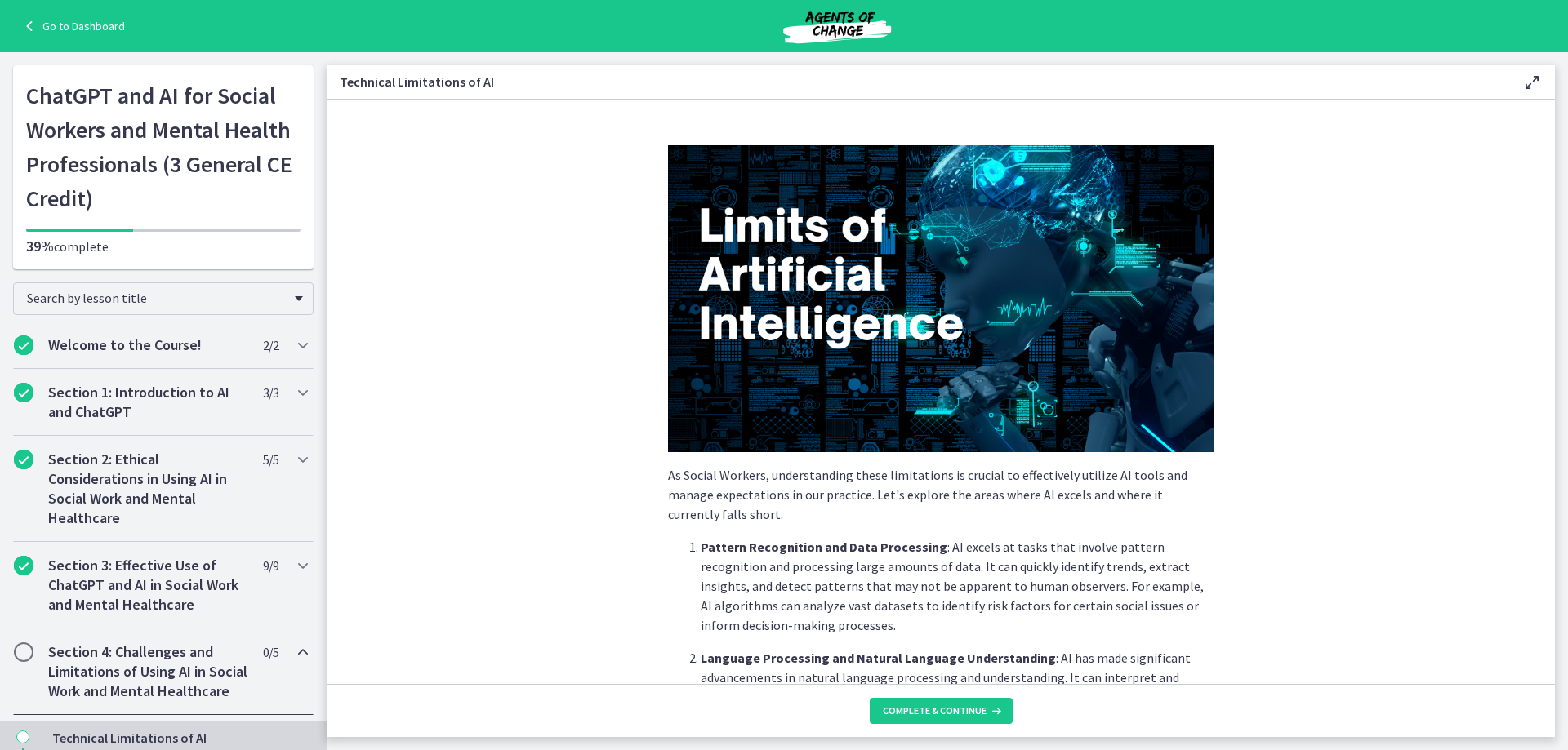
click at [37, 20] on icon at bounding box center [31, 26] width 23 height 20
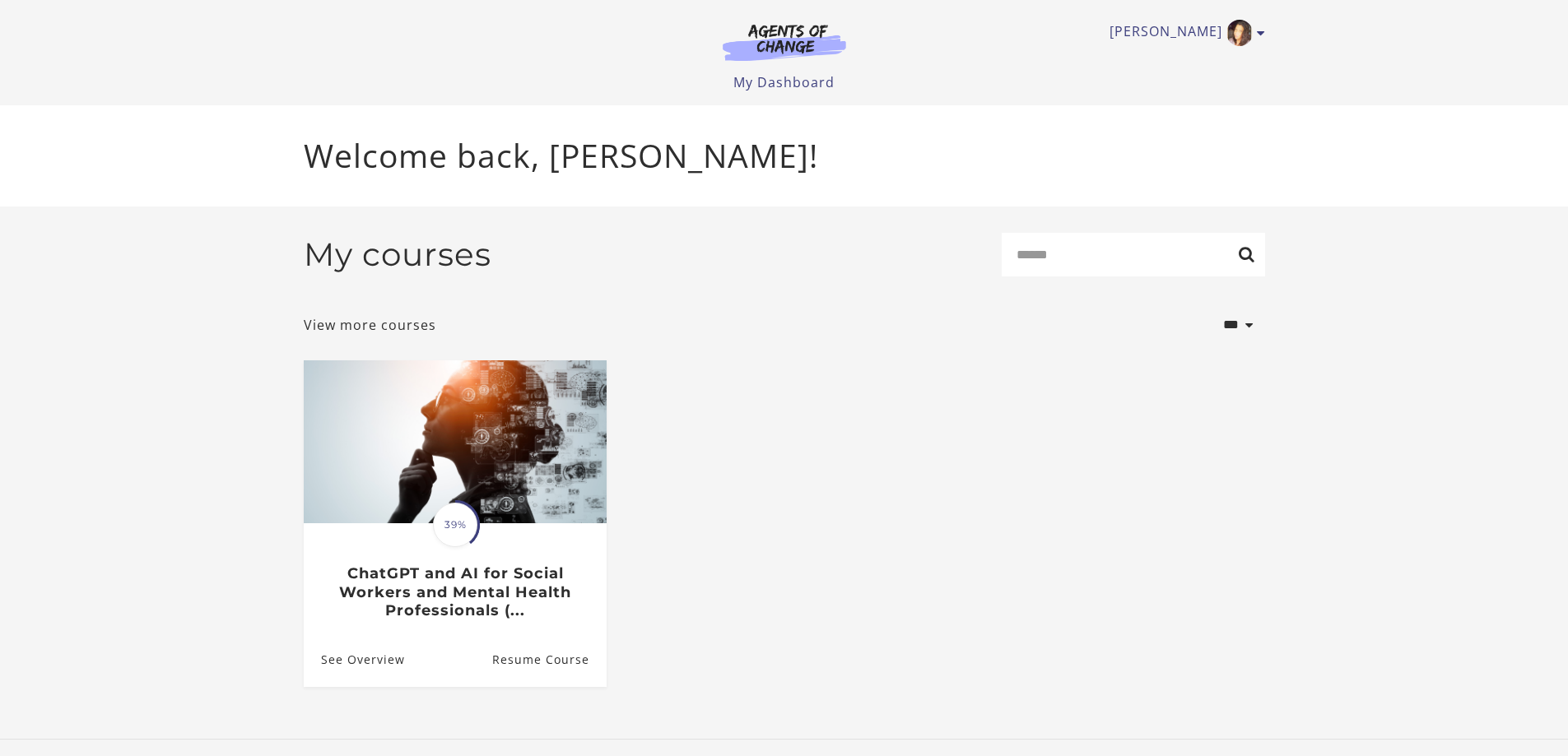
click at [403, 329] on link "View more courses" at bounding box center [370, 325] width 132 height 20
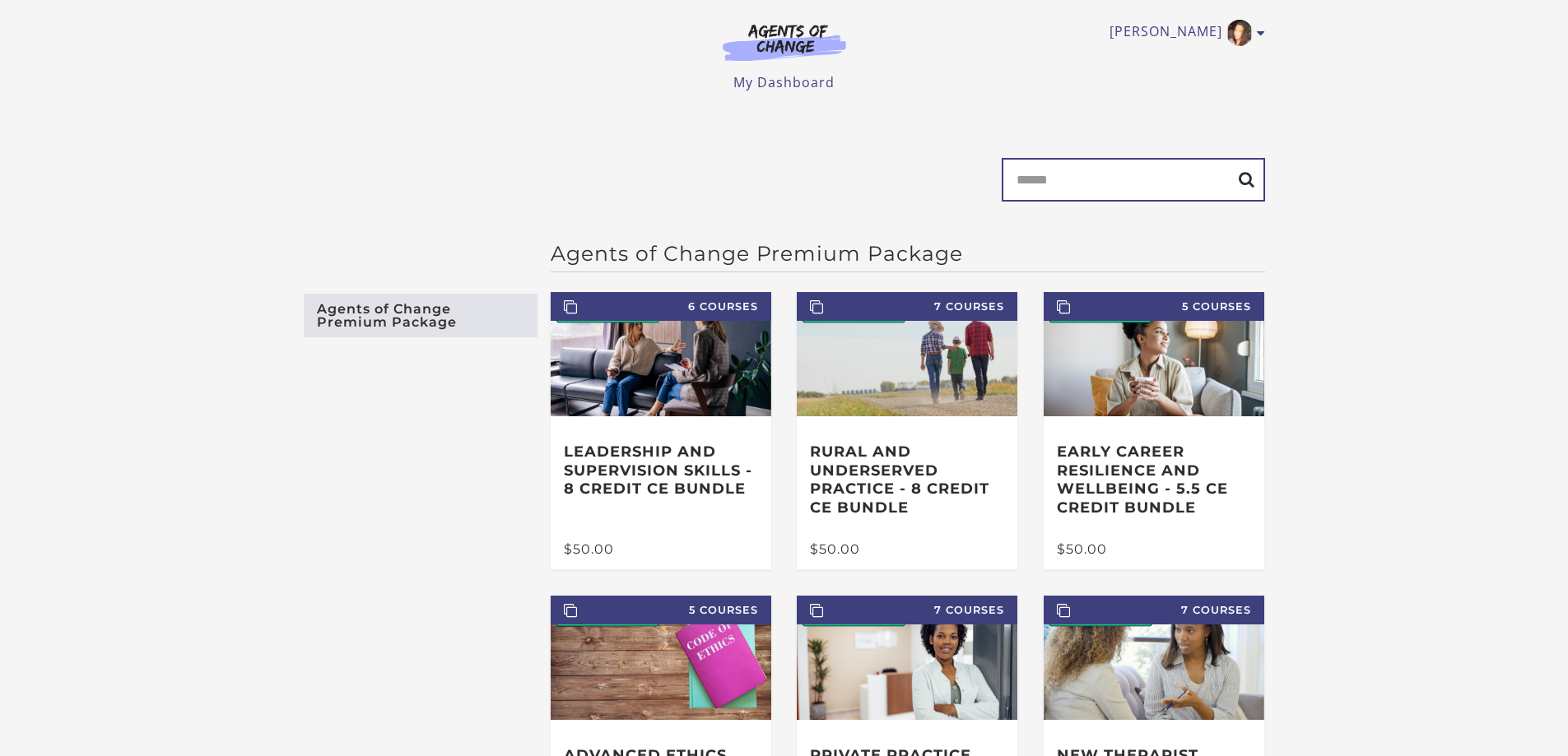
click at [1072, 180] on input "Search" at bounding box center [1133, 180] width 263 height 44
type input "****"
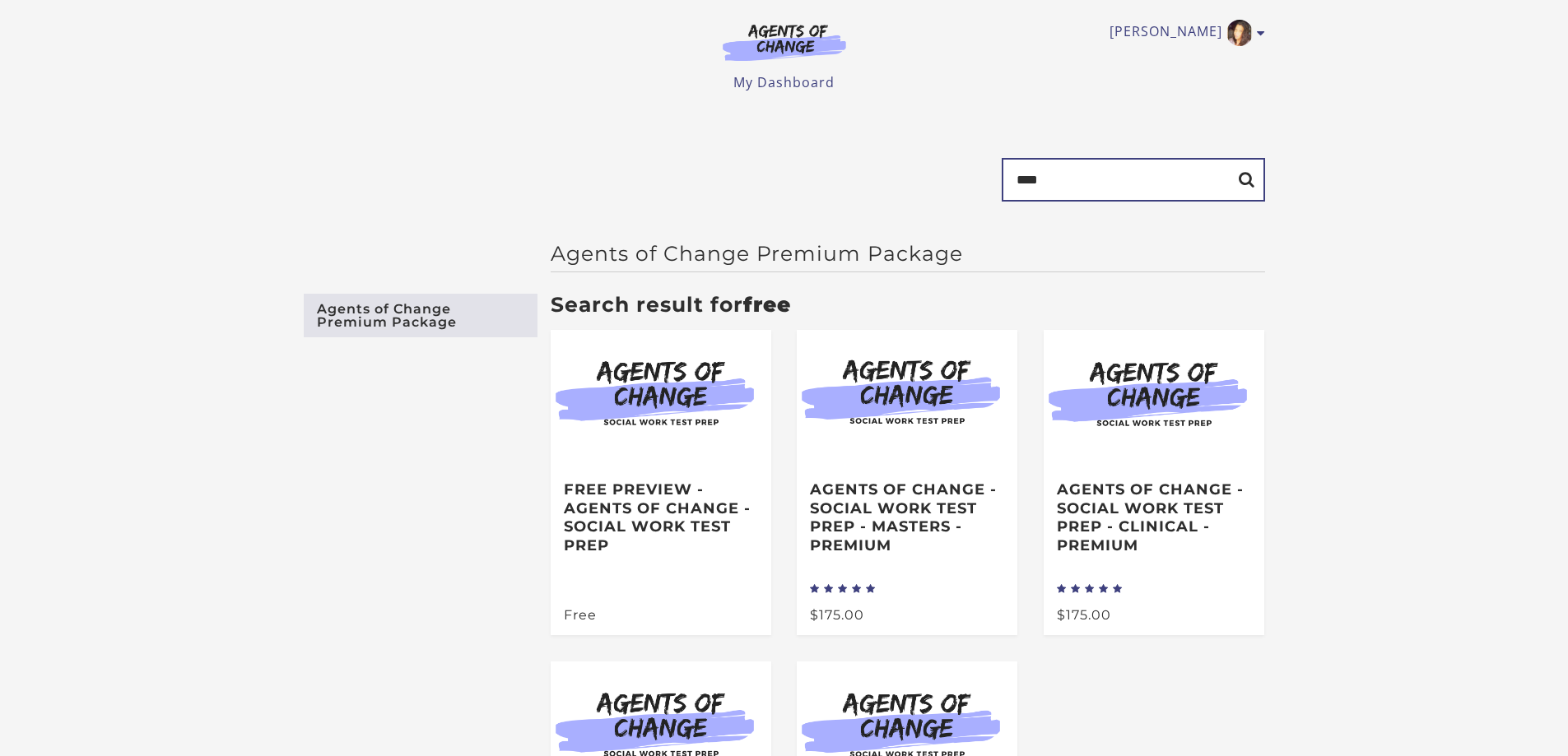
click at [1096, 184] on input "****" at bounding box center [1133, 180] width 263 height 44
type input "********"
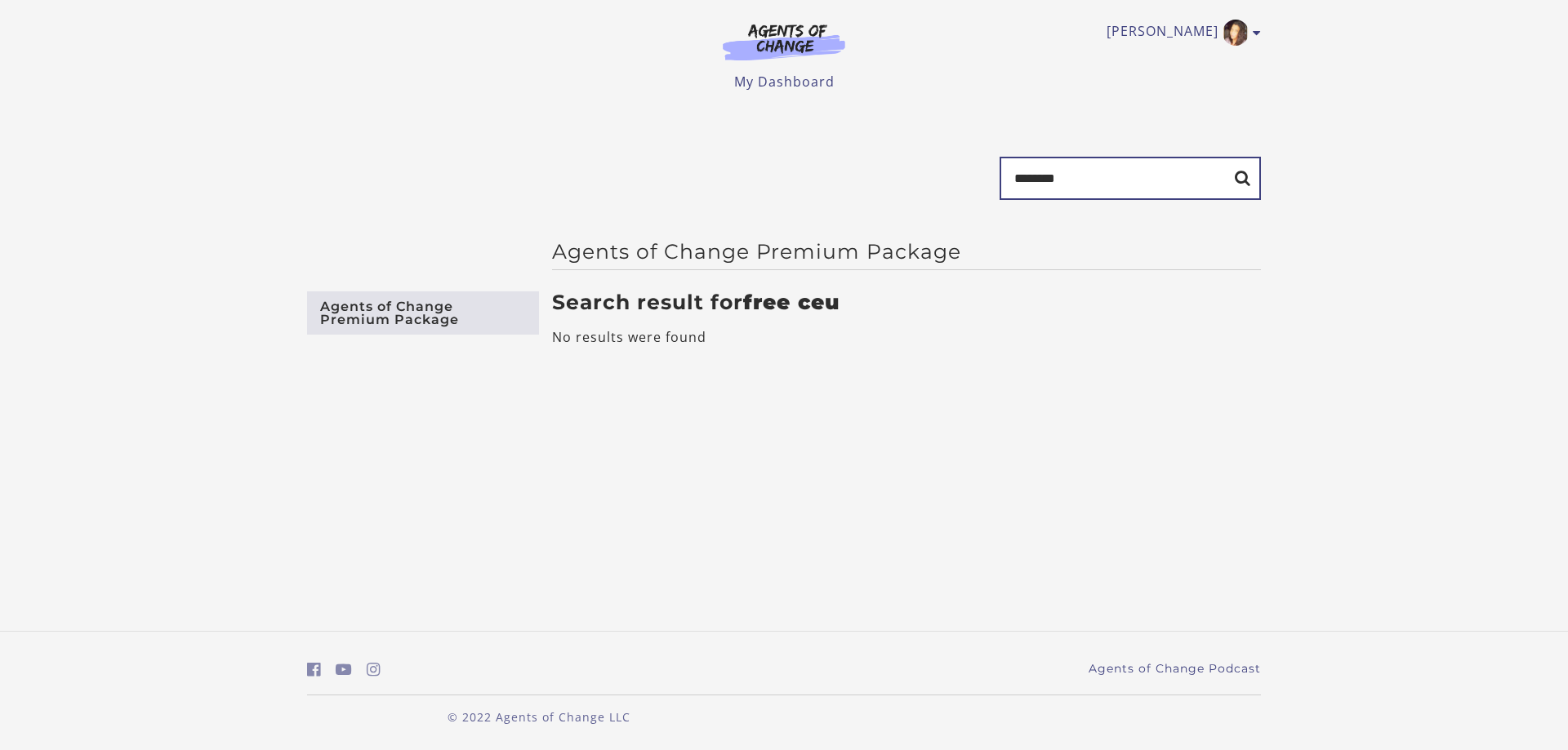
click at [1080, 178] on input "********" at bounding box center [1130, 178] width 261 height 43
type input "*********"
click at [800, 43] on img at bounding box center [784, 41] width 157 height 37
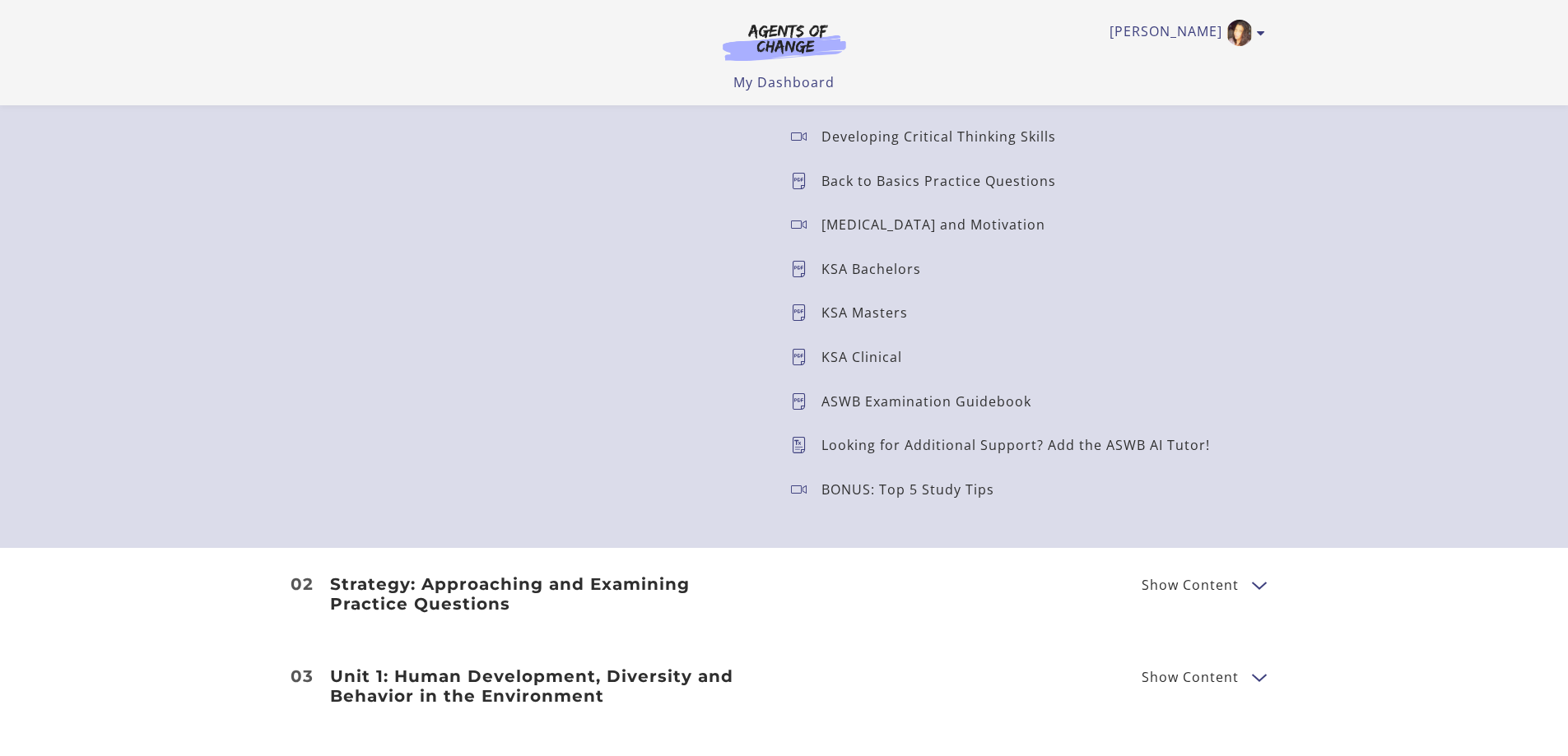
scroll to position [1893, 0]
